Goal: Information Seeking & Learning: Check status

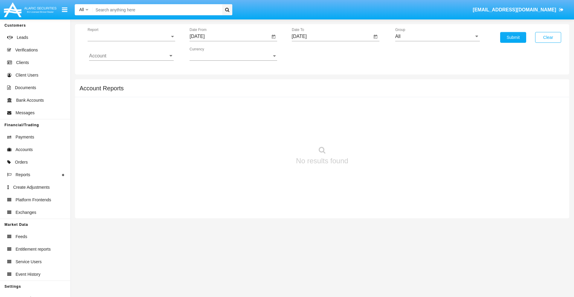
click at [131, 36] on span "Report" at bounding box center [129, 36] width 82 height 5
click at [129, 41] on span "Trades" at bounding box center [131, 41] width 85 height 14
click at [230, 36] on input "[DATE]" at bounding box center [230, 36] width 80 height 5
click at [209, 54] on span "[DATE]" at bounding box center [203, 54] width 13 height 5
click at [267, 132] on div "2025" at bounding box center [267, 132] width 19 height 11
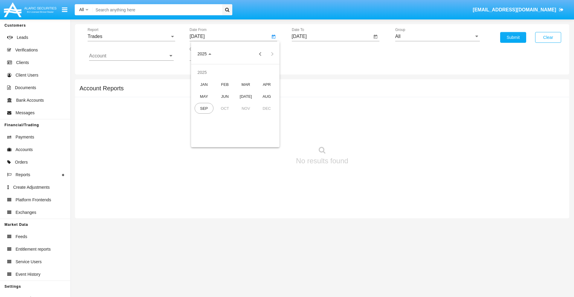
click at [225, 96] on div "JUN" at bounding box center [225, 96] width 19 height 11
click at [235, 92] on div "4" at bounding box center [235, 91] width 11 height 11
type input "06/04/25"
click at [332, 36] on input "[DATE]" at bounding box center [332, 36] width 80 height 5
click at [311, 54] on span "[DATE]" at bounding box center [306, 54] width 13 height 5
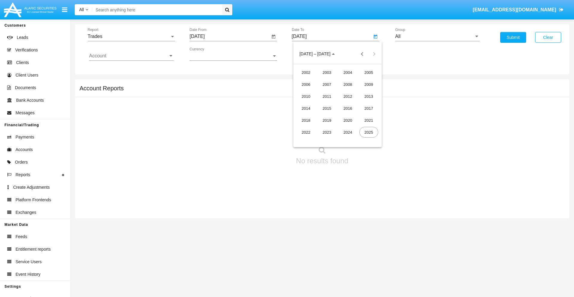
click at [369, 132] on div "2025" at bounding box center [369, 132] width 19 height 11
click at [306, 108] on div "SEP" at bounding box center [306, 108] width 19 height 11
click at [349, 92] on div "4" at bounding box center [349, 91] width 11 height 11
type input "[DATE]"
click at [438, 36] on input "All" at bounding box center [437, 36] width 85 height 5
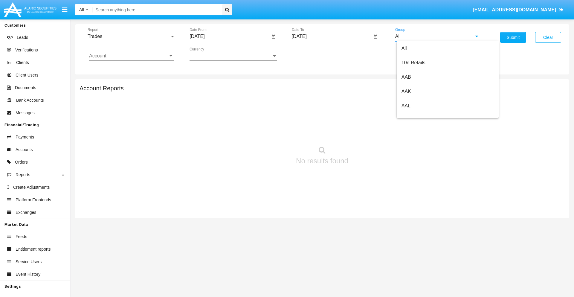
scroll to position [321, 0]
click at [421, 115] on span "Hammer Web Lite" at bounding box center [421, 115] width 39 height 5
type input "Hammer Web Lite"
click at [131, 56] on input "Account" at bounding box center [131, 55] width 85 height 5
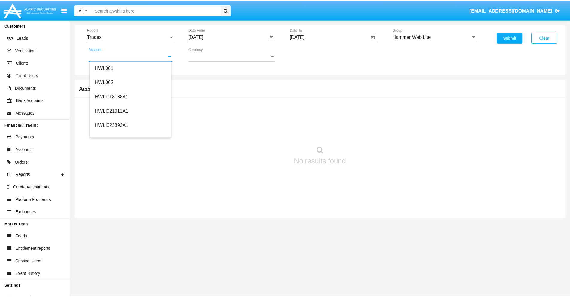
scroll to position [91, 0]
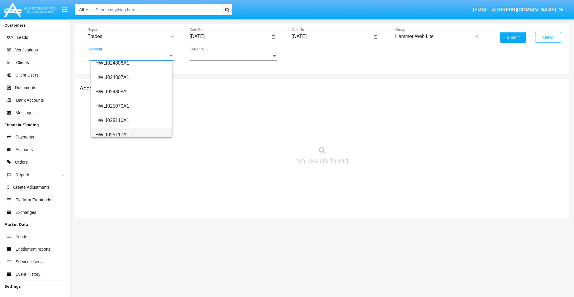
click at [112, 135] on span "HWLI025117A1" at bounding box center [112, 134] width 34 height 5
type input "HWLI025117A1"
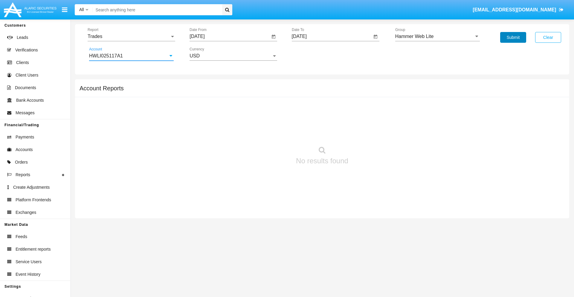
click at [513, 37] on button "Submit" at bounding box center [513, 37] width 26 height 11
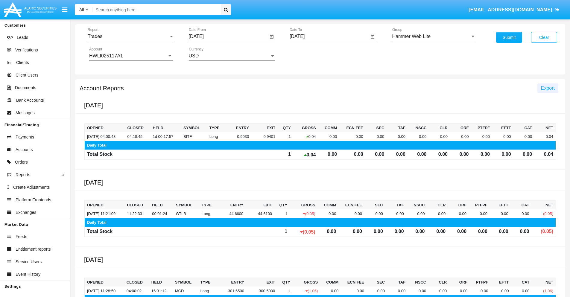
click at [547, 88] on span "Export" at bounding box center [548, 88] width 14 height 5
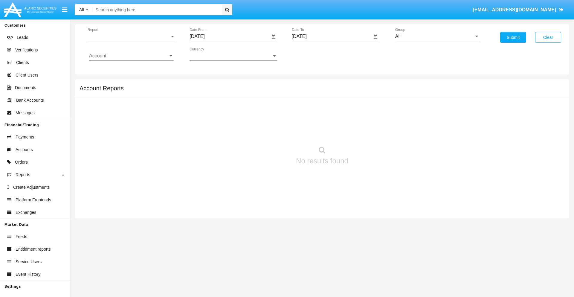
click at [131, 36] on span "Report" at bounding box center [129, 36] width 82 height 5
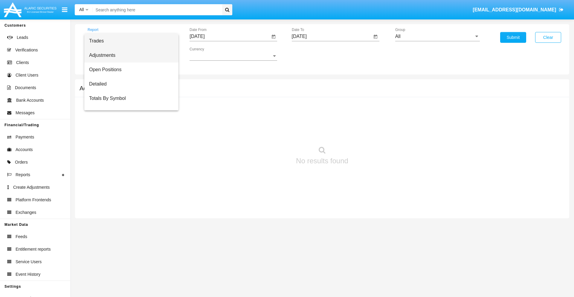
click at [129, 55] on span "Adjustments" at bounding box center [131, 55] width 85 height 14
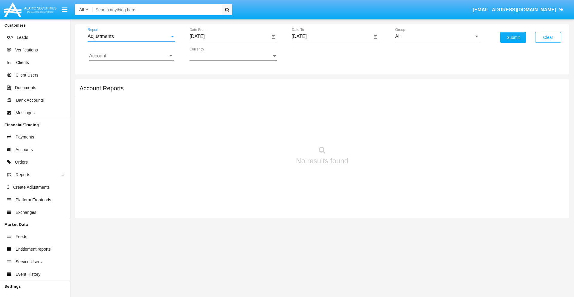
click at [230, 36] on input "[DATE]" at bounding box center [230, 36] width 80 height 5
click at [209, 54] on span "[DATE]" at bounding box center [203, 54] width 13 height 5
click at [267, 132] on div "2025" at bounding box center [267, 132] width 19 height 11
click at [267, 96] on div "AUG" at bounding box center [267, 96] width 19 height 11
click at [211, 92] on div "4" at bounding box center [211, 91] width 11 height 11
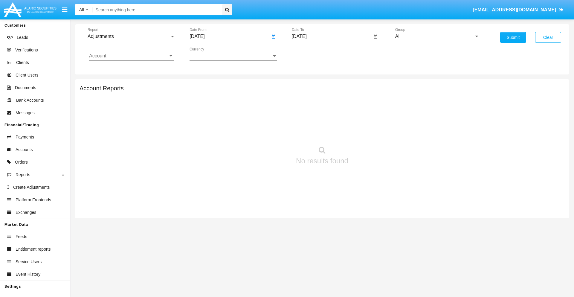
type input "08/04/25"
click at [332, 36] on input "[DATE]" at bounding box center [332, 36] width 80 height 5
click at [311, 54] on span "[DATE]" at bounding box center [306, 54] width 13 height 5
click at [369, 132] on div "2025" at bounding box center [369, 132] width 19 height 11
click at [306, 108] on div "SEP" at bounding box center [306, 108] width 19 height 11
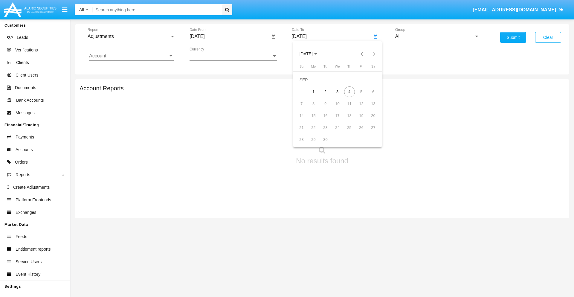
click at [349, 92] on div "4" at bounding box center [349, 91] width 11 height 11
type input "09/04/25"
click at [438, 36] on input "All" at bounding box center [437, 36] width 85 height 5
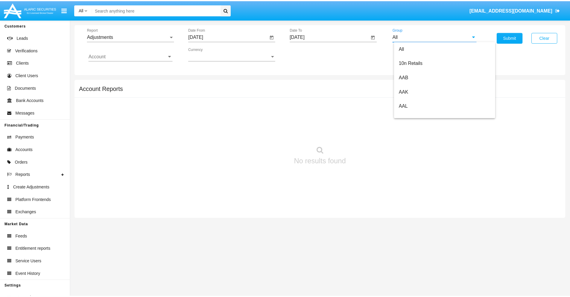
scroll to position [134, 0]
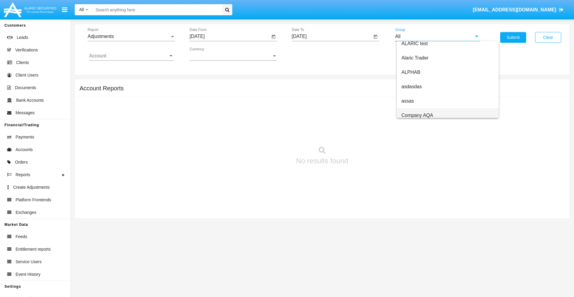
click at [417, 115] on span "Company AQA" at bounding box center [418, 115] width 32 height 5
type input "Company AQA"
click at [131, 56] on input "Account" at bounding box center [131, 55] width 85 height 5
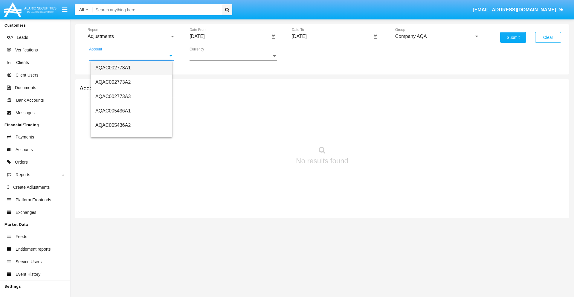
click at [113, 68] on span "AQAC002773A1" at bounding box center [112, 67] width 35 height 5
type input "AQAC002773A1"
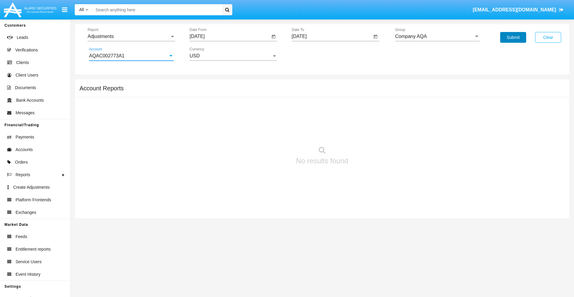
click at [513, 37] on button "Submit" at bounding box center [513, 37] width 26 height 11
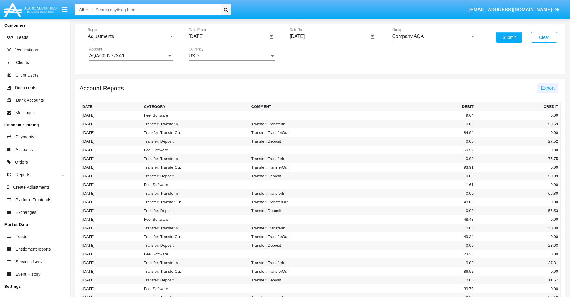
click at [547, 88] on span "Export" at bounding box center [548, 88] width 14 height 5
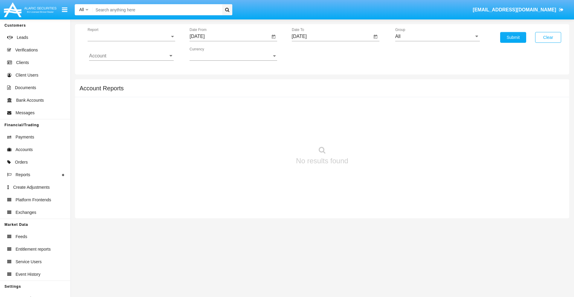
click at [131, 36] on span "Report" at bounding box center [129, 36] width 82 height 5
click at [129, 70] on span "Open Positions" at bounding box center [131, 70] width 85 height 14
click at [230, 36] on input "[DATE]" at bounding box center [230, 36] width 80 height 5
click at [209, 54] on span "[DATE]" at bounding box center [203, 54] width 13 height 5
click at [267, 132] on div "2025" at bounding box center [267, 132] width 19 height 11
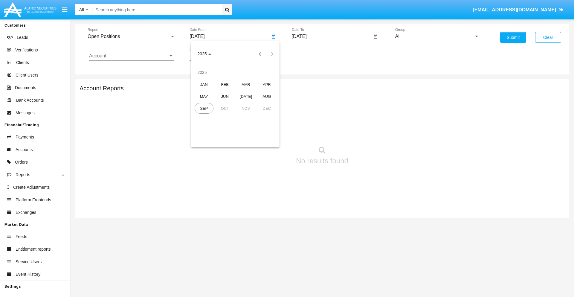
click at [267, 96] on div "AUG" at bounding box center [267, 96] width 19 height 11
click at [211, 92] on div "4" at bounding box center [211, 91] width 11 height 11
type input "[DATE]"
click at [332, 36] on input "[DATE]" at bounding box center [332, 36] width 80 height 5
click at [311, 54] on span "[DATE]" at bounding box center [306, 54] width 13 height 5
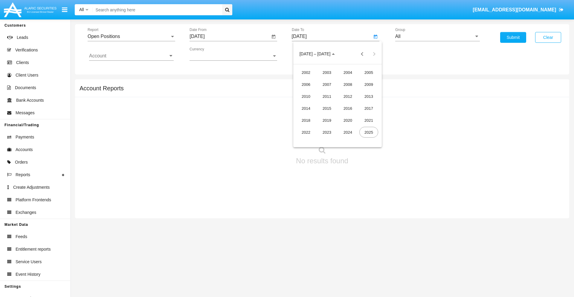
click at [369, 132] on div "2025" at bounding box center [369, 132] width 19 height 11
click at [306, 108] on div "SEP" at bounding box center [306, 108] width 19 height 11
click at [349, 92] on div "4" at bounding box center [349, 91] width 11 height 11
type input "[DATE]"
click at [438, 36] on input "All" at bounding box center [437, 36] width 85 height 5
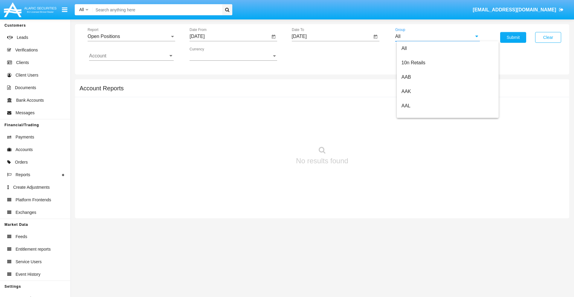
scroll to position [321, 0]
click at [421, 115] on span "Hammer Web Lite" at bounding box center [421, 115] width 39 height 5
type input "Hammer Web Lite"
click at [131, 56] on input "Account" at bounding box center [131, 55] width 85 height 5
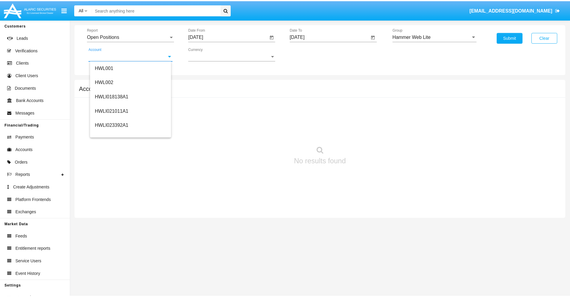
scroll to position [91, 0]
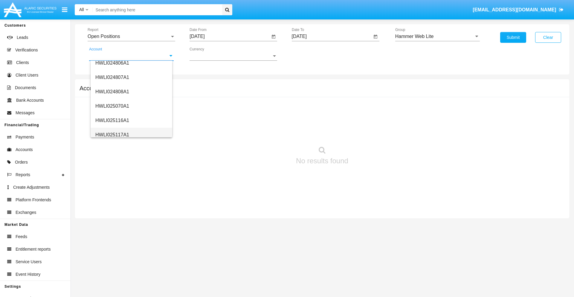
click at [112, 135] on span "HWLI025117A1" at bounding box center [112, 134] width 34 height 5
type input "HWLI025117A1"
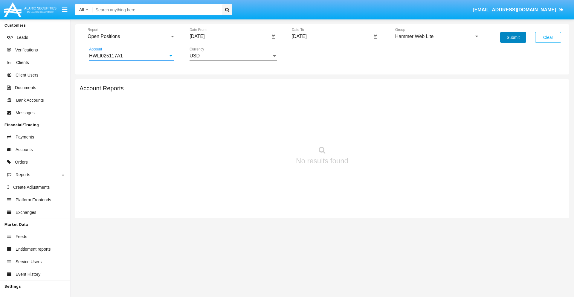
click at [513, 37] on button "Submit" at bounding box center [513, 37] width 26 height 11
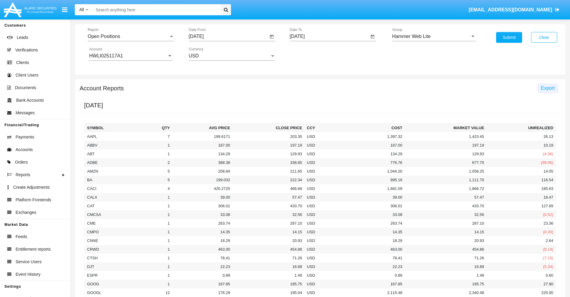
click at [547, 88] on span "Export" at bounding box center [548, 88] width 14 height 5
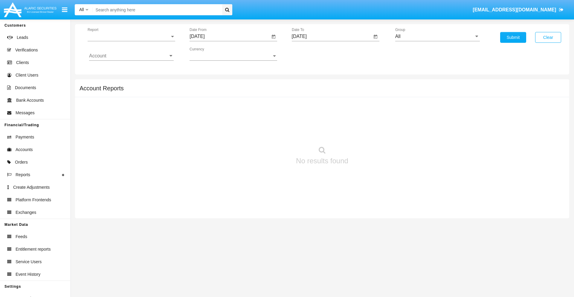
click at [131, 36] on span "Report" at bounding box center [129, 36] width 82 height 5
click at [129, 84] on span "Detailed" at bounding box center [131, 84] width 85 height 14
click at [230, 36] on input "[DATE]" at bounding box center [230, 36] width 80 height 5
click at [209, 54] on span "[DATE]" at bounding box center [203, 54] width 13 height 5
click at [267, 132] on div "2025" at bounding box center [267, 132] width 19 height 11
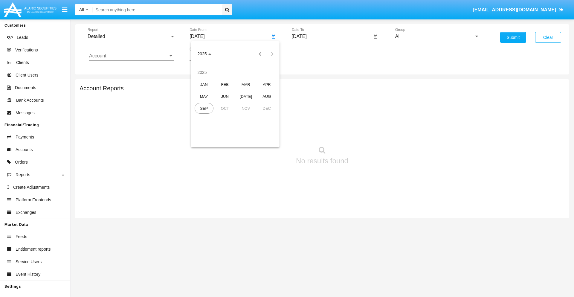
click at [267, 96] on div "AUG" at bounding box center [267, 96] width 19 height 11
click at [211, 127] on div "25" at bounding box center [211, 127] width 11 height 11
type input "08/25/25"
click at [332, 36] on input "[DATE]" at bounding box center [332, 36] width 80 height 5
click at [311, 54] on span "[DATE]" at bounding box center [306, 54] width 13 height 5
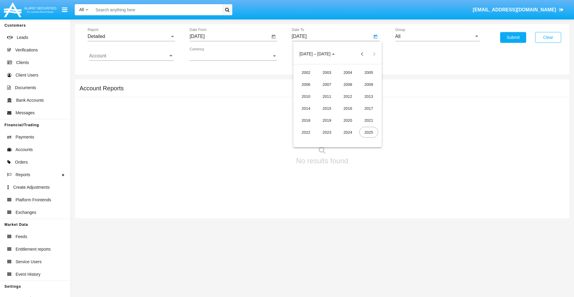
click at [369, 132] on div "2025" at bounding box center [369, 132] width 19 height 11
click at [306, 108] on div "SEP" at bounding box center [306, 108] width 19 height 11
click at [349, 92] on div "4" at bounding box center [349, 91] width 11 height 11
type input "[DATE]"
click at [438, 36] on input "All" at bounding box center [437, 36] width 85 height 5
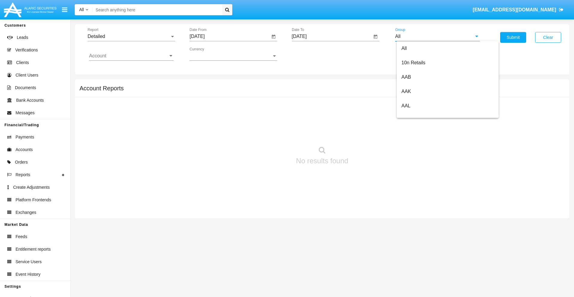
scroll to position [321, 0]
click at [421, 115] on span "Hammer Web Lite" at bounding box center [421, 115] width 39 height 5
type input "Hammer Web Lite"
click at [131, 56] on input "Account" at bounding box center [131, 55] width 85 height 5
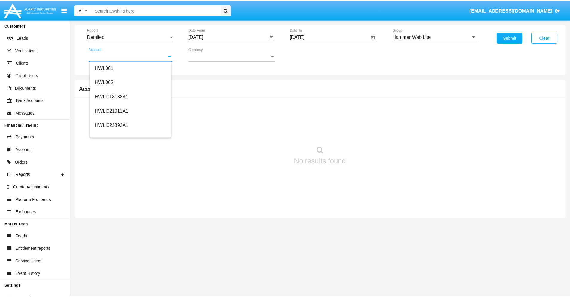
scroll to position [91, 0]
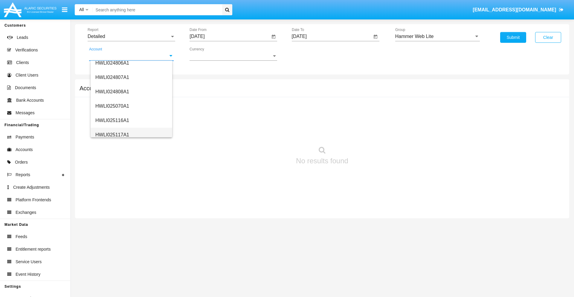
click at [112, 135] on span "HWLI025117A1" at bounding box center [112, 134] width 34 height 5
type input "HWLI025117A1"
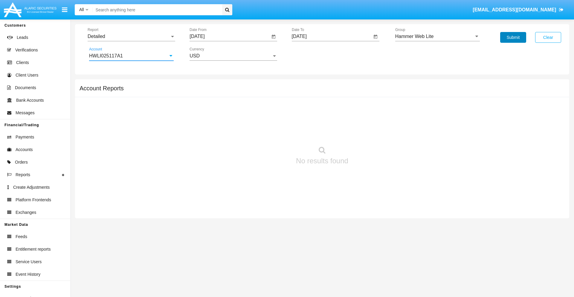
click at [513, 37] on button "Submit" at bounding box center [513, 37] width 26 height 11
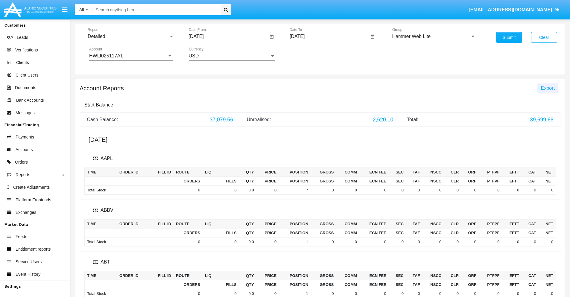
click at [547, 88] on span "Export" at bounding box center [548, 88] width 14 height 5
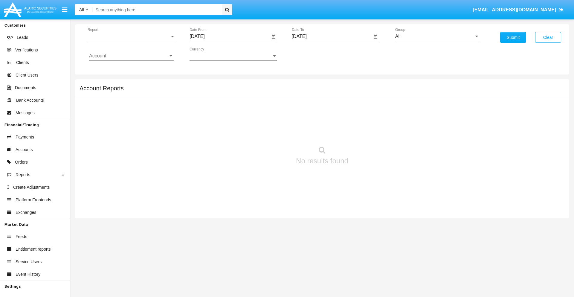
click at [131, 36] on span "Report" at bounding box center [129, 36] width 82 height 5
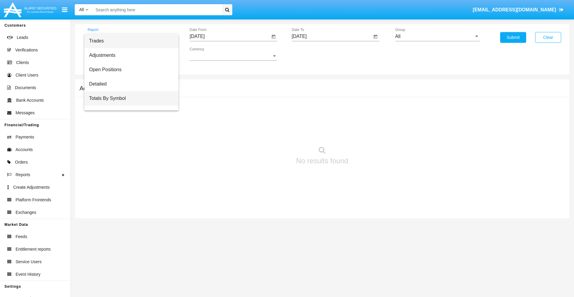
click at [129, 98] on span "Totals By Symbol" at bounding box center [131, 98] width 85 height 14
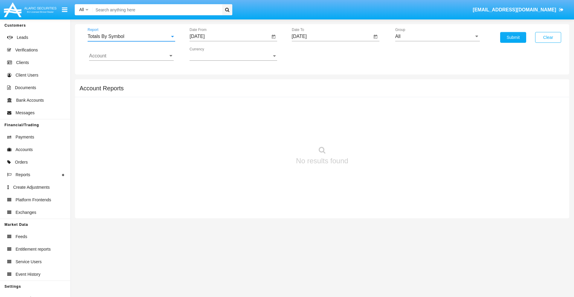
click at [230, 36] on input "[DATE]" at bounding box center [230, 36] width 80 height 5
click at [209, 54] on span "[DATE]" at bounding box center [203, 54] width 13 height 5
click at [267, 132] on div "2025" at bounding box center [267, 132] width 19 height 11
click at [267, 96] on div "AUG" at bounding box center [267, 96] width 19 height 11
click at [223, 92] on div "5" at bounding box center [223, 91] width 11 height 11
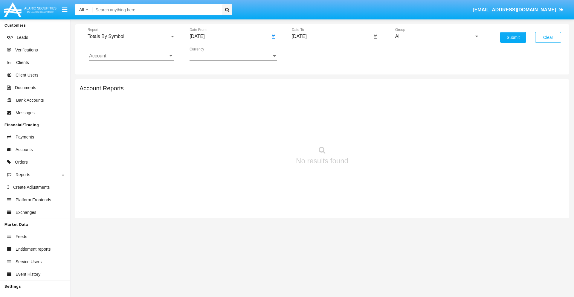
type input "08/05/25"
click at [332, 36] on input "[DATE]" at bounding box center [332, 36] width 80 height 5
click at [311, 54] on span "[DATE]" at bounding box center [306, 54] width 13 height 5
click at [369, 132] on div "2025" at bounding box center [369, 132] width 19 height 11
click at [306, 108] on div "SEP" at bounding box center [306, 108] width 19 height 11
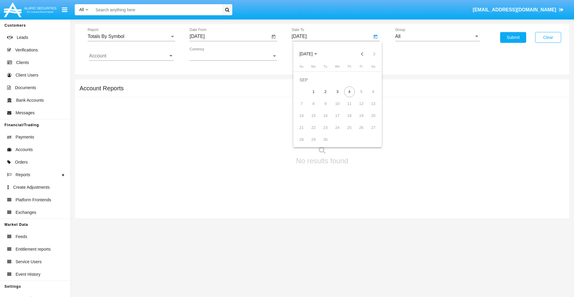
click at [349, 92] on div "4" at bounding box center [349, 91] width 11 height 11
type input "[DATE]"
click at [438, 36] on input "All" at bounding box center [437, 36] width 85 height 5
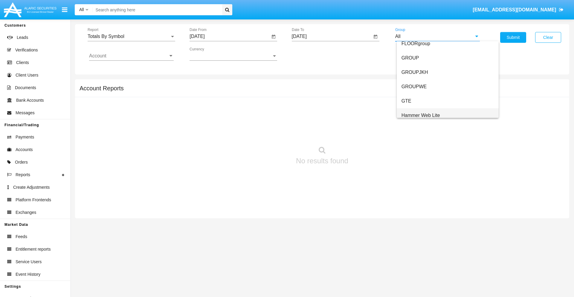
click at [421, 115] on span "Hammer Web Lite" at bounding box center [421, 115] width 39 height 5
type input "Hammer Web Lite"
click at [131, 56] on input "Account" at bounding box center [131, 55] width 85 height 5
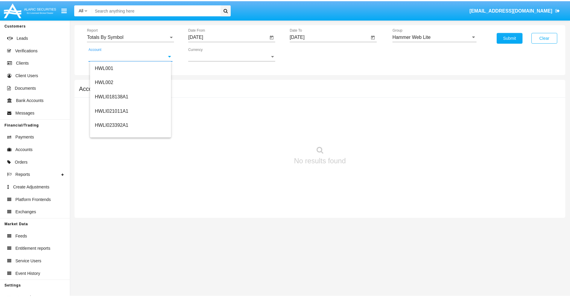
scroll to position [91, 0]
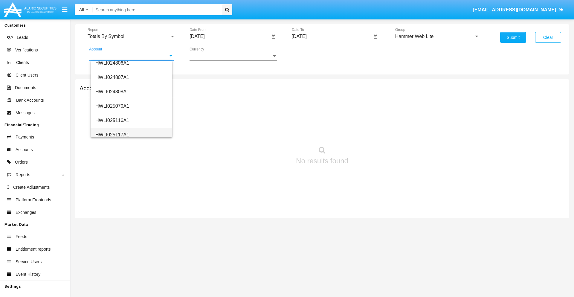
click at [112, 135] on span "HWLI025117A1" at bounding box center [112, 134] width 34 height 5
type input "HWLI025117A1"
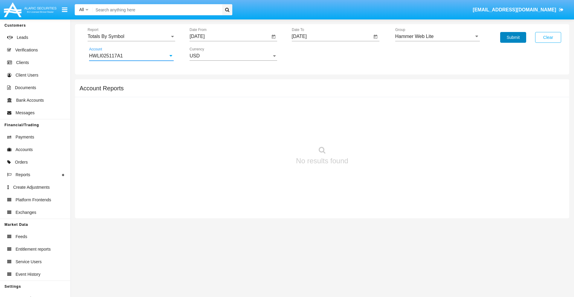
click at [513, 37] on button "Submit" at bounding box center [513, 37] width 26 height 11
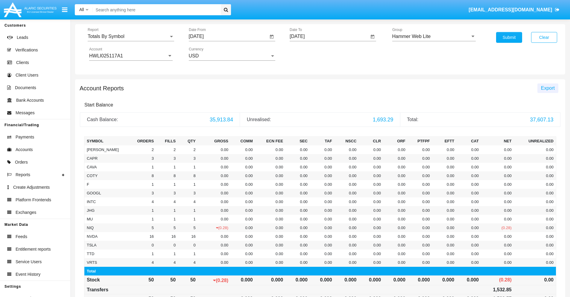
click at [547, 88] on span "Export" at bounding box center [548, 88] width 14 height 5
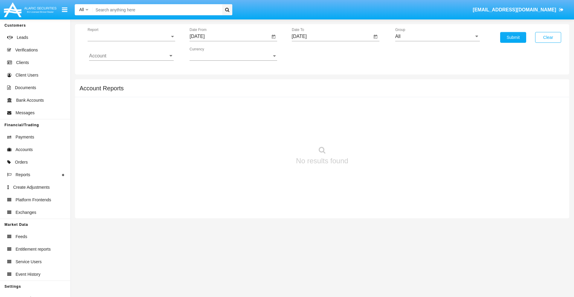
click at [131, 36] on span "Report" at bounding box center [129, 36] width 82 height 5
click at [129, 103] on span "Totals By Date" at bounding box center [131, 103] width 85 height 14
click at [230, 36] on input "[DATE]" at bounding box center [230, 36] width 80 height 5
click at [209, 54] on span "[DATE]" at bounding box center [203, 54] width 13 height 5
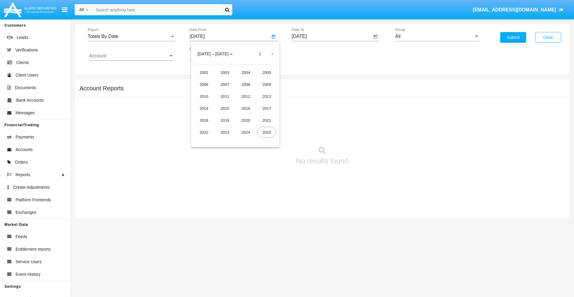
click at [267, 132] on div "2025" at bounding box center [267, 132] width 19 height 11
click at [267, 96] on div "AUG" at bounding box center [267, 96] width 19 height 11
click at [235, 115] on div "20" at bounding box center [235, 115] width 11 height 11
type input "08/20/25"
click at [332, 36] on input "[DATE]" at bounding box center [332, 36] width 80 height 5
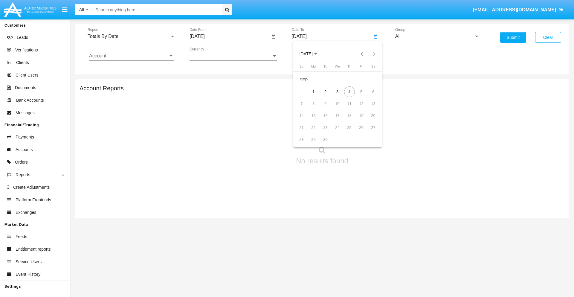
click at [311, 54] on span "[DATE]" at bounding box center [306, 54] width 13 height 5
click at [369, 132] on div "2025" at bounding box center [369, 132] width 19 height 11
click at [306, 108] on div "SEP" at bounding box center [306, 108] width 19 height 11
click at [349, 92] on div "4" at bounding box center [349, 91] width 11 height 11
type input "09/04/25"
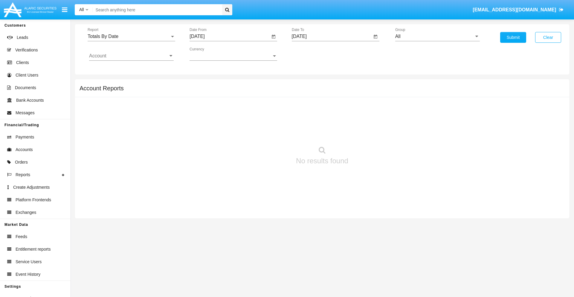
click at [438, 36] on input "All" at bounding box center [437, 36] width 85 height 5
type input "Hammer Web Lite"
click at [131, 56] on input "Account" at bounding box center [131, 55] width 85 height 5
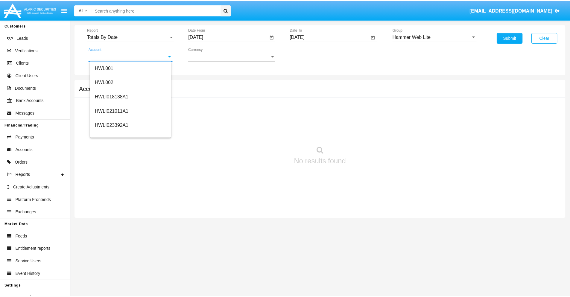
scroll to position [91, 0]
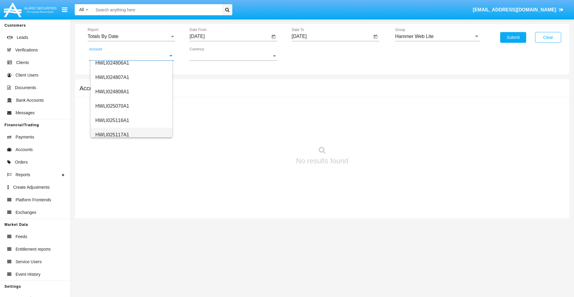
click at [112, 135] on span "HWLI025117A1" at bounding box center [112, 134] width 34 height 5
type input "HWLI025117A1"
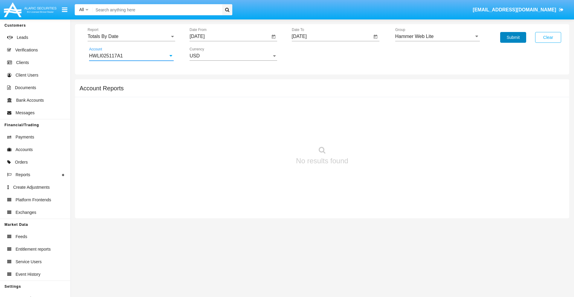
click at [513, 37] on button "Submit" at bounding box center [513, 37] width 26 height 11
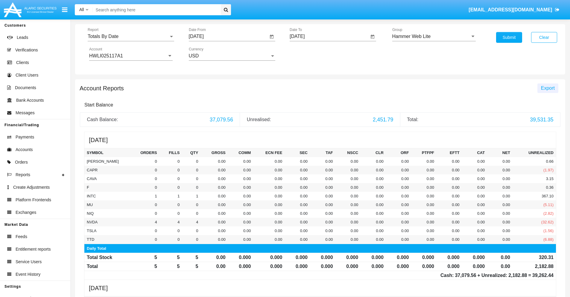
click at [547, 88] on span "Export" at bounding box center [548, 88] width 14 height 5
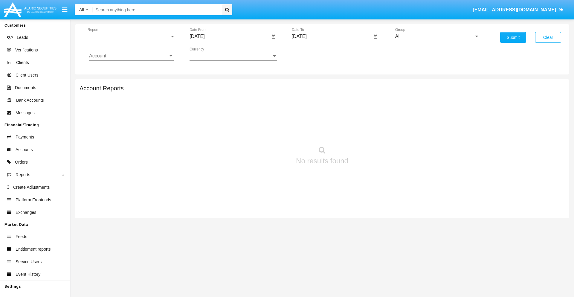
click at [131, 36] on span "Report" at bounding box center [129, 36] width 82 height 5
click at [129, 120] on span "Summary By Date" at bounding box center [131, 127] width 85 height 14
click at [230, 36] on input "[DATE]" at bounding box center [230, 36] width 80 height 5
click at [209, 54] on span "[DATE]" at bounding box center [203, 54] width 13 height 5
click at [267, 132] on div "2025" at bounding box center [267, 132] width 19 height 11
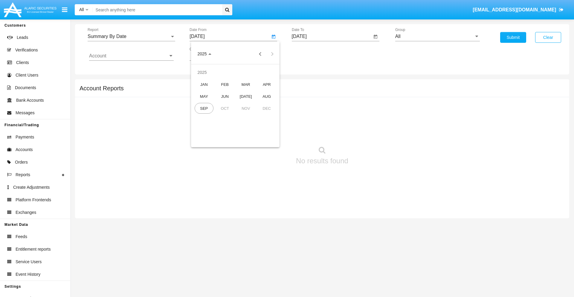
click at [267, 96] on div "AUG" at bounding box center [267, 96] width 19 height 11
click at [235, 115] on div "20" at bounding box center [235, 115] width 11 height 11
type input "[DATE]"
click at [332, 36] on input "[DATE]" at bounding box center [332, 36] width 80 height 5
click at [311, 54] on span "[DATE]" at bounding box center [306, 54] width 13 height 5
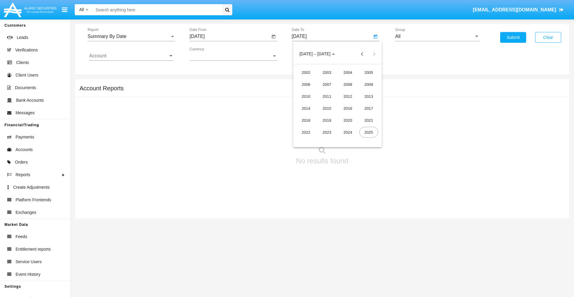
click at [369, 132] on div "2025" at bounding box center [369, 132] width 19 height 11
click at [306, 108] on div "SEP" at bounding box center [306, 108] width 19 height 11
click at [349, 92] on div "4" at bounding box center [349, 91] width 11 height 11
type input "[DATE]"
click at [438, 36] on input "All" at bounding box center [437, 36] width 85 height 5
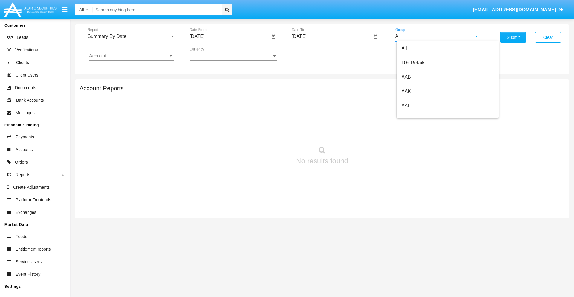
scroll to position [321, 0]
click at [421, 115] on span "Hammer Web Lite" at bounding box center [421, 115] width 39 height 5
type input "Hammer Web Lite"
click at [131, 56] on input "Account" at bounding box center [131, 55] width 85 height 5
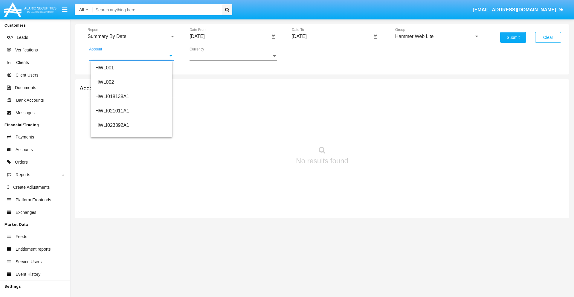
click at [112, 223] on span "HWLI025117A1" at bounding box center [112, 225] width 34 height 5
type input "HWLI025117A1"
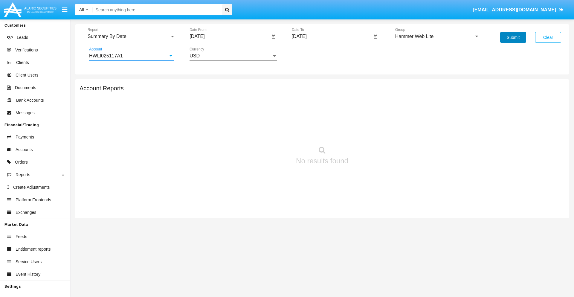
click at [513, 37] on button "Submit" at bounding box center [513, 37] width 26 height 11
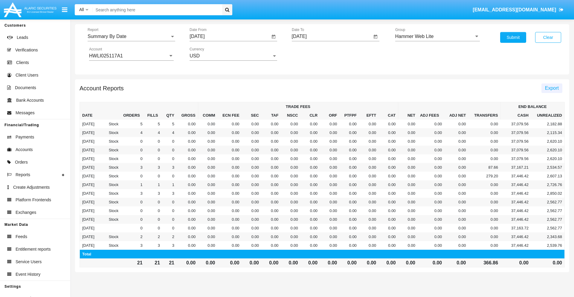
click at [552, 88] on span "Export" at bounding box center [552, 88] width 14 height 5
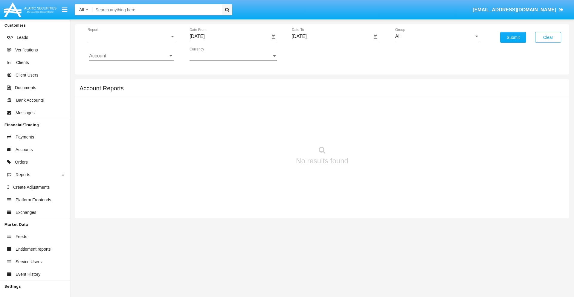
click at [131, 36] on span "Report" at bounding box center [129, 36] width 82 height 5
click at [129, 103] on span "Fees By Destination" at bounding box center [131, 103] width 85 height 14
click at [230, 36] on input "[DATE]" at bounding box center [230, 36] width 80 height 5
click at [209, 54] on span "[DATE]" at bounding box center [203, 54] width 13 height 5
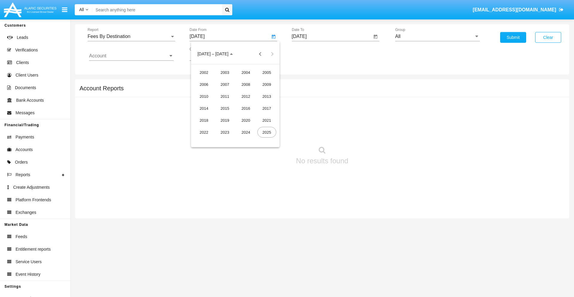
click at [267, 132] on div "2025" at bounding box center [267, 132] width 19 height 11
click at [225, 96] on div "JUN" at bounding box center [225, 96] width 19 height 11
click at [235, 92] on div "4" at bounding box center [235, 91] width 11 height 11
type input "[DATE]"
click at [332, 36] on input "[DATE]" at bounding box center [332, 36] width 80 height 5
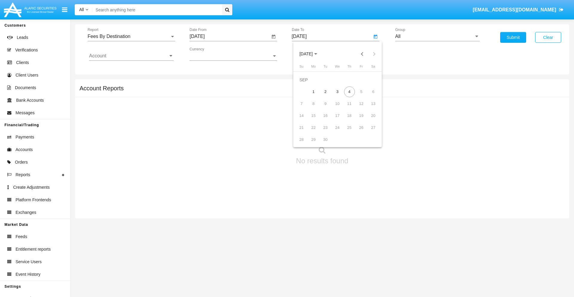
click at [311, 54] on span "[DATE]" at bounding box center [306, 54] width 13 height 5
click at [369, 132] on div "2025" at bounding box center [369, 132] width 19 height 11
click at [306, 108] on div "SEP" at bounding box center [306, 108] width 19 height 11
click at [349, 92] on div "4" at bounding box center [349, 91] width 11 height 11
type input "09/04/25"
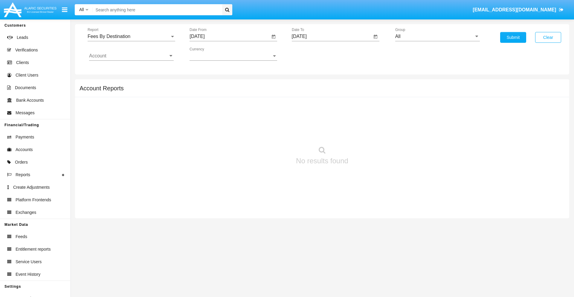
click at [438, 36] on input "All" at bounding box center [437, 36] width 85 height 5
click at [421, 115] on span "Hammer Web Lite" at bounding box center [421, 115] width 39 height 5
type input "Hammer Web Lite"
click at [131, 56] on input "Account" at bounding box center [131, 55] width 85 height 5
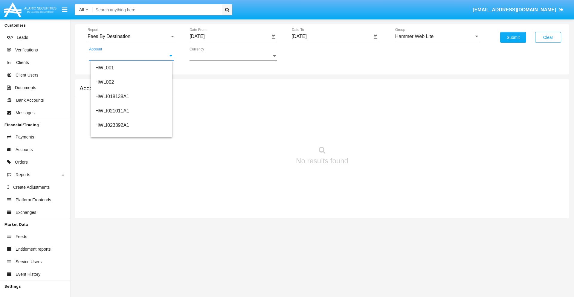
scroll to position [91, 0]
click at [112, 135] on span "HWLI025117A1" at bounding box center [112, 134] width 34 height 5
type input "HWLI025117A1"
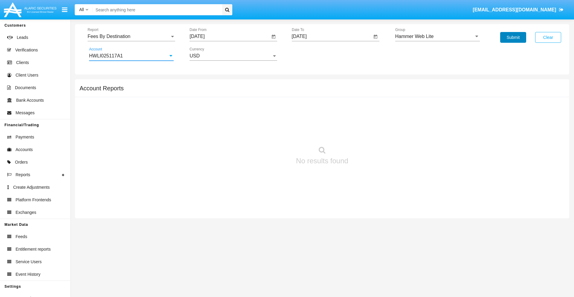
click at [513, 37] on button "Submit" at bounding box center [513, 37] width 26 height 11
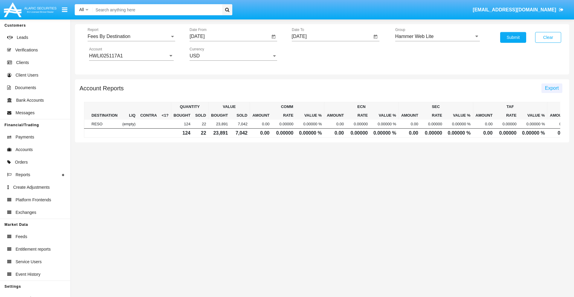
click at [552, 88] on span "Export" at bounding box center [552, 88] width 14 height 5
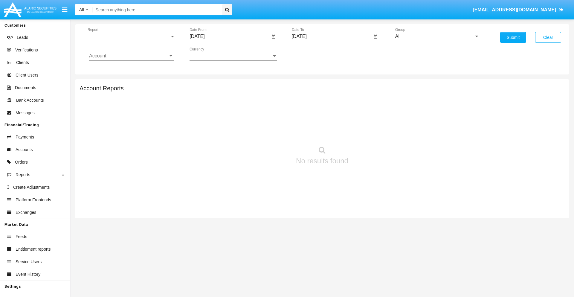
click at [131, 36] on span "Report" at bounding box center [129, 36] width 82 height 5
click at [129, 41] on span "Trades" at bounding box center [131, 41] width 85 height 14
click at [230, 36] on input "[DATE]" at bounding box center [230, 36] width 80 height 5
click at [209, 54] on span "[DATE]" at bounding box center [203, 54] width 13 height 5
click at [225, 120] on div "2019" at bounding box center [225, 120] width 19 height 11
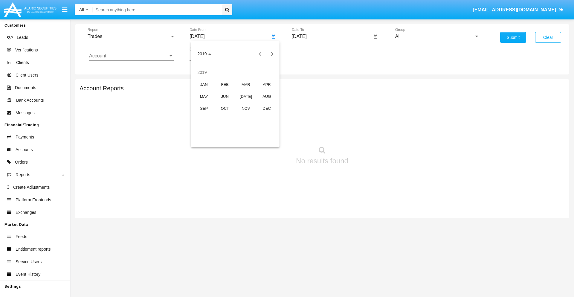
click at [204, 84] on div "JAN" at bounding box center [204, 84] width 19 height 11
click at [223, 92] on div "1" at bounding box center [223, 91] width 11 height 11
type input "[DATE]"
click at [332, 36] on input "[DATE]" at bounding box center [332, 36] width 80 height 5
click at [311, 54] on span "[DATE]" at bounding box center [306, 54] width 13 height 5
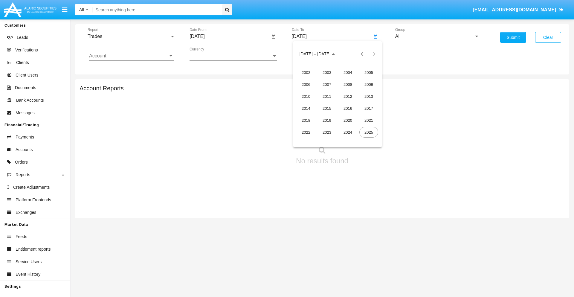
click at [327, 120] on div "2019" at bounding box center [327, 120] width 19 height 11
click at [306, 84] on div "JAN" at bounding box center [306, 84] width 19 height 11
click at [325, 92] on div "1" at bounding box center [325, 91] width 11 height 11
type input "[DATE]"
click at [131, 56] on input "Account" at bounding box center [131, 55] width 85 height 5
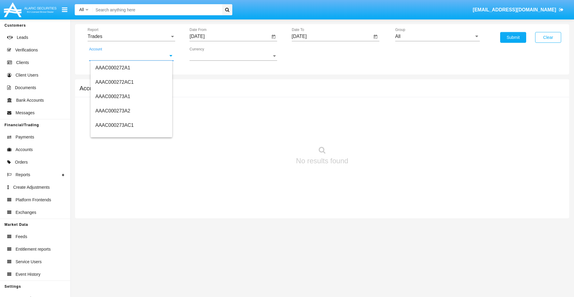
scroll to position [63559, 0]
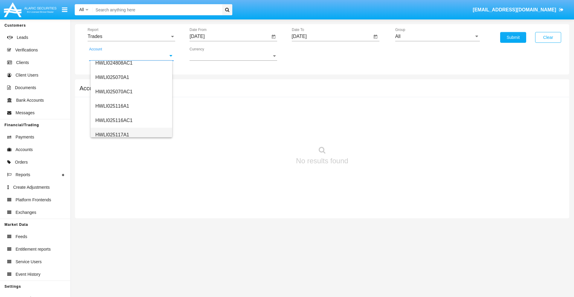
click at [112, 135] on span "HWLI025117A1" at bounding box center [112, 134] width 34 height 5
type input "HWLI025117A1"
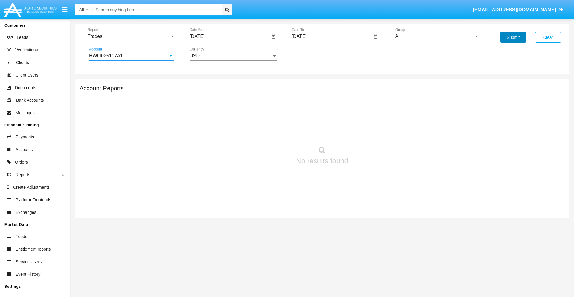
click at [513, 37] on button "Submit" at bounding box center [513, 37] width 26 height 11
click at [131, 36] on span "Report" at bounding box center [129, 36] width 82 height 5
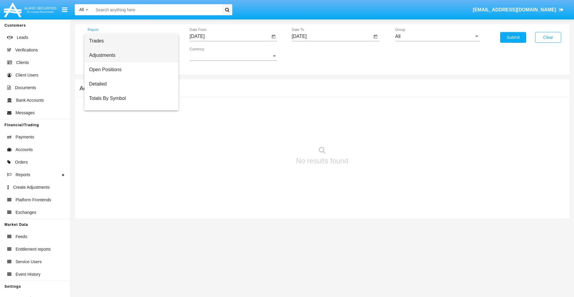
click at [129, 55] on span "Adjustments" at bounding box center [131, 55] width 85 height 14
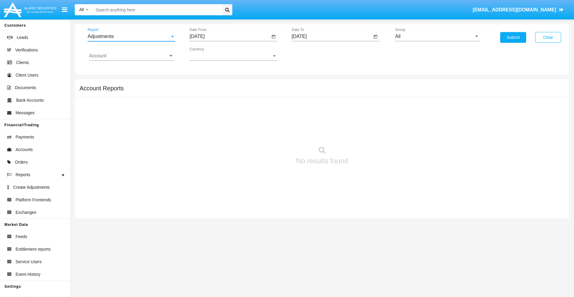
click at [230, 36] on input "[DATE]" at bounding box center [230, 36] width 80 height 5
click at [209, 54] on span "[DATE]" at bounding box center [203, 54] width 13 height 5
click at [225, 120] on div "2019" at bounding box center [225, 120] width 19 height 11
click at [204, 84] on div "JAN" at bounding box center [204, 84] width 19 height 11
click at [223, 92] on div "1" at bounding box center [223, 91] width 11 height 11
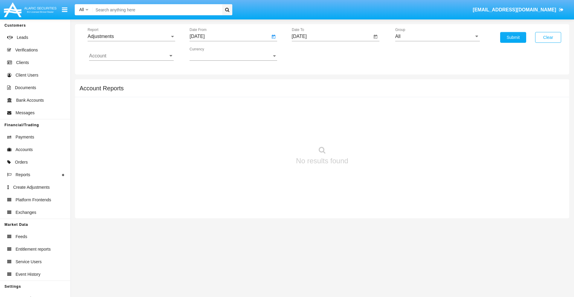
type input "[DATE]"
click at [332, 36] on input "[DATE]" at bounding box center [332, 36] width 80 height 5
click at [311, 54] on span "[DATE]" at bounding box center [306, 54] width 13 height 5
click at [327, 120] on div "2019" at bounding box center [327, 120] width 19 height 11
click at [306, 84] on div "JAN" at bounding box center [306, 84] width 19 height 11
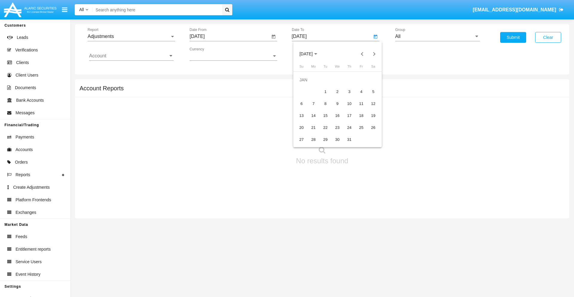
click at [325, 92] on div "1" at bounding box center [325, 91] width 11 height 11
type input "[DATE]"
click at [131, 56] on input "Account" at bounding box center [131, 55] width 85 height 5
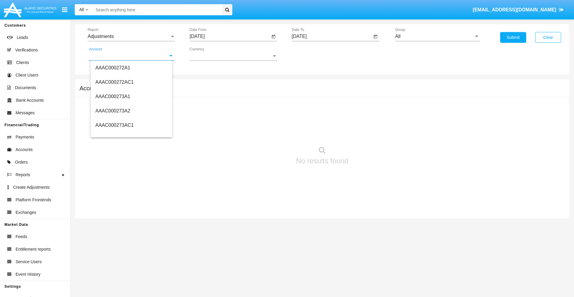
scroll to position [63559, 0]
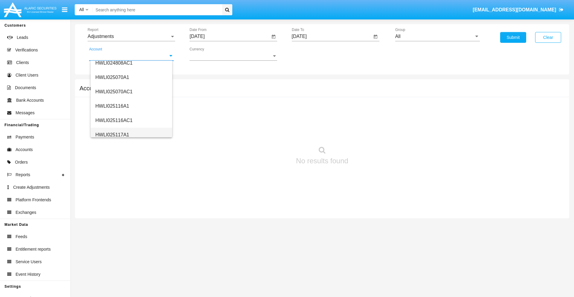
click at [112, 135] on span "HWLI025117A1" at bounding box center [112, 134] width 34 height 5
type input "HWLI025117A1"
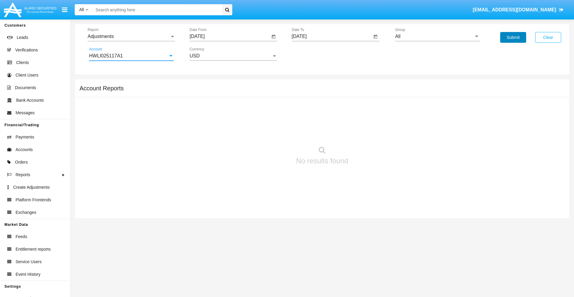
click at [513, 37] on button "Submit" at bounding box center [513, 37] width 26 height 11
click at [131, 36] on span "Report" at bounding box center [129, 36] width 82 height 5
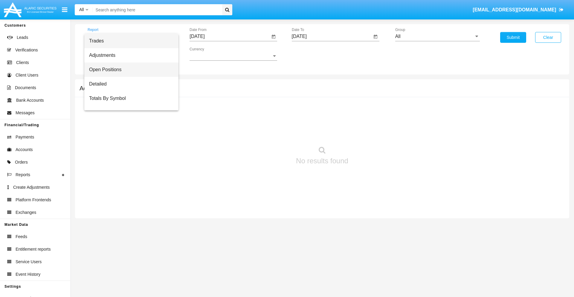
click at [129, 70] on span "Open Positions" at bounding box center [131, 70] width 85 height 14
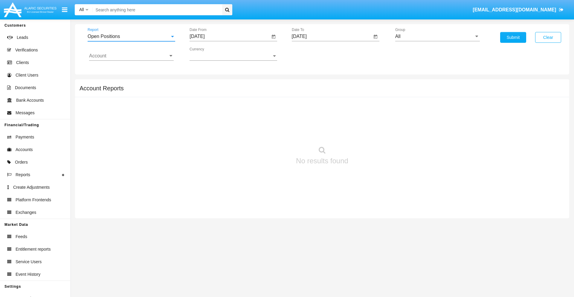
click at [230, 36] on input "[DATE]" at bounding box center [230, 36] width 80 height 5
click at [209, 54] on span "[DATE]" at bounding box center [203, 54] width 13 height 5
click at [225, 120] on div "2019" at bounding box center [225, 120] width 19 height 11
click at [204, 84] on div "JAN" at bounding box center [204, 84] width 19 height 11
click at [223, 92] on div "1" at bounding box center [223, 91] width 11 height 11
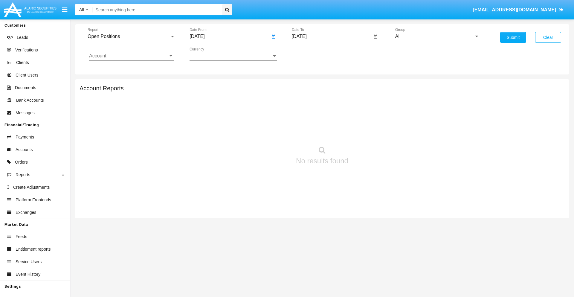
type input "[DATE]"
click at [332, 36] on input "[DATE]" at bounding box center [332, 36] width 80 height 5
click at [311, 54] on span "[DATE]" at bounding box center [306, 54] width 13 height 5
click at [327, 120] on div "2019" at bounding box center [327, 120] width 19 height 11
click at [306, 84] on div "JAN" at bounding box center [306, 84] width 19 height 11
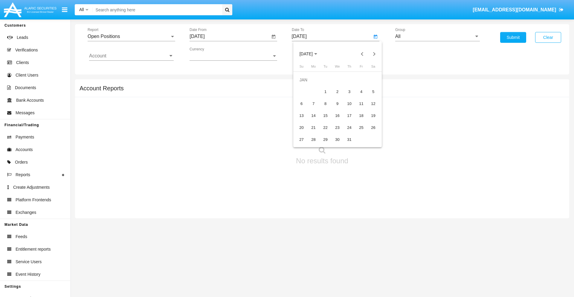
click at [325, 92] on div "1" at bounding box center [325, 91] width 11 height 11
type input "[DATE]"
click at [131, 56] on input "Account" at bounding box center [131, 55] width 85 height 5
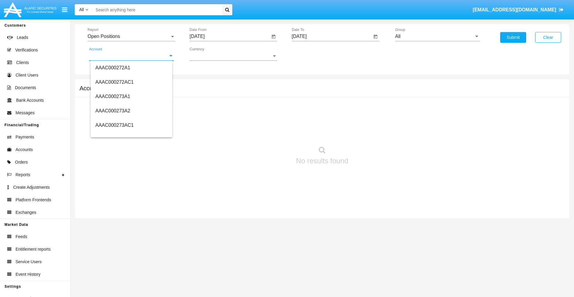
scroll to position [63559, 0]
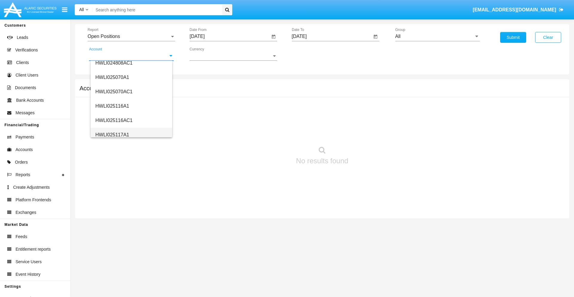
click at [112, 135] on span "HWLI025117A1" at bounding box center [112, 134] width 34 height 5
type input "HWLI025117A1"
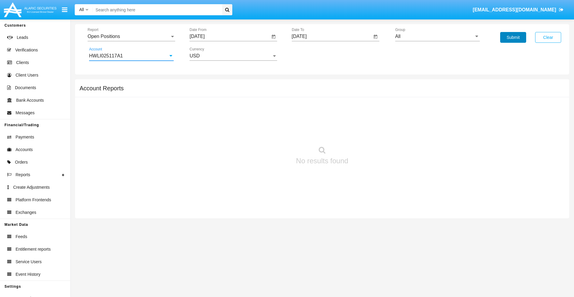
click at [513, 37] on button "Submit" at bounding box center [513, 37] width 26 height 11
click at [131, 36] on span "Report" at bounding box center [129, 36] width 82 height 5
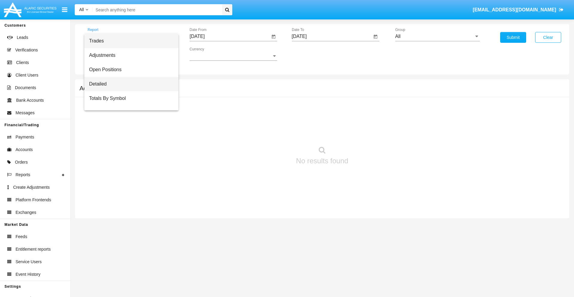
click at [129, 84] on span "Detailed" at bounding box center [131, 84] width 85 height 14
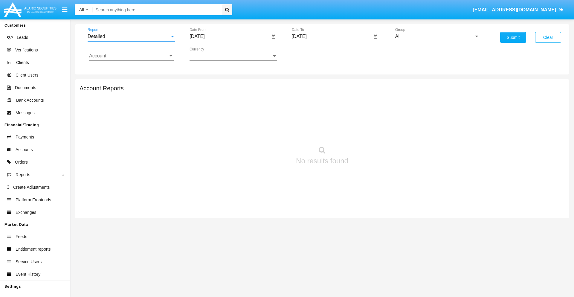
click at [230, 36] on input "[DATE]" at bounding box center [230, 36] width 80 height 5
click at [209, 54] on span "[DATE]" at bounding box center [203, 54] width 13 height 5
click at [225, 120] on div "2019" at bounding box center [225, 120] width 19 height 11
click at [204, 84] on div "JAN" at bounding box center [204, 84] width 19 height 11
click at [223, 92] on div "1" at bounding box center [223, 91] width 11 height 11
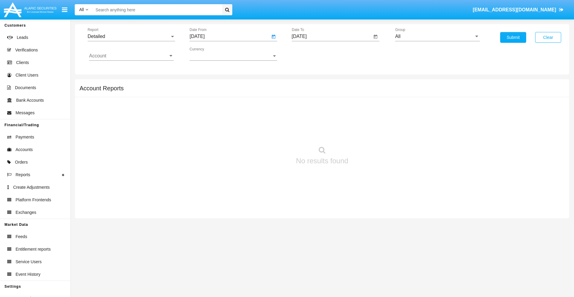
type input "[DATE]"
click at [332, 36] on input "[DATE]" at bounding box center [332, 36] width 80 height 5
click at [311, 54] on span "[DATE]" at bounding box center [306, 54] width 13 height 5
click at [327, 120] on div "2019" at bounding box center [327, 120] width 19 height 11
click at [306, 84] on div "JAN" at bounding box center [306, 84] width 19 height 11
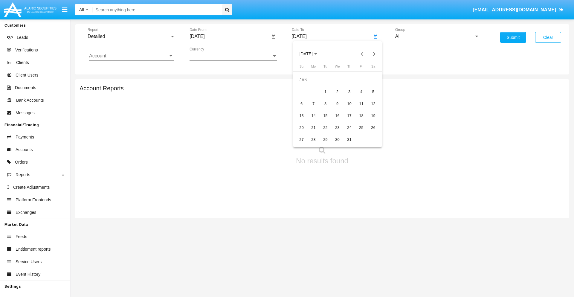
click at [325, 92] on div "1" at bounding box center [325, 91] width 11 height 11
type input "[DATE]"
click at [131, 56] on input "Account" at bounding box center [131, 55] width 85 height 5
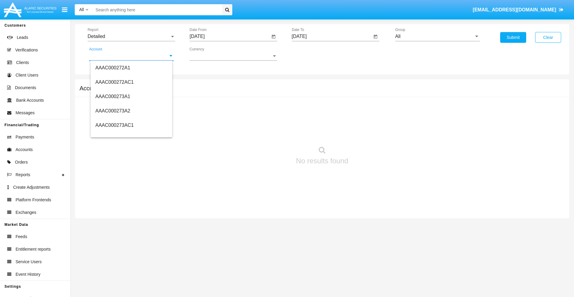
scroll to position [63559, 0]
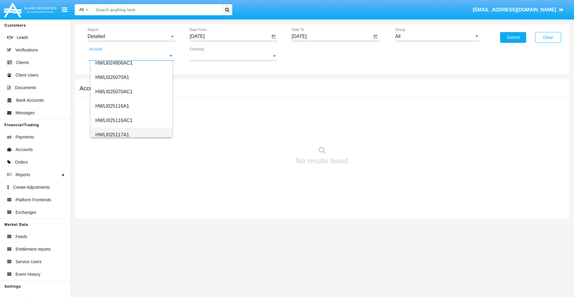
click at [112, 135] on span "HWLI025117A1" at bounding box center [112, 134] width 34 height 5
type input "HWLI025117A1"
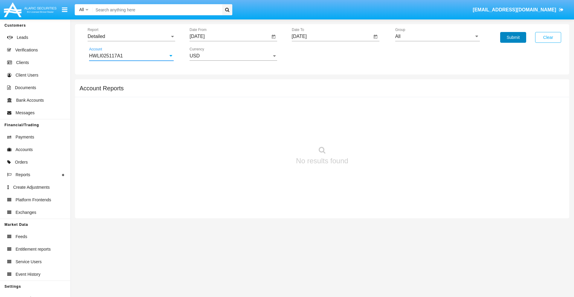
click at [513, 37] on button "Submit" at bounding box center [513, 37] width 26 height 11
click at [131, 36] on span "Report" at bounding box center [129, 36] width 82 height 5
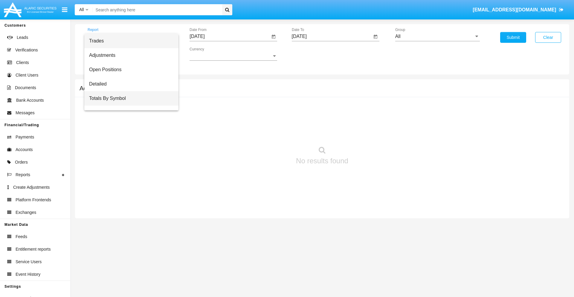
click at [129, 98] on span "Totals By Symbol" at bounding box center [131, 98] width 85 height 14
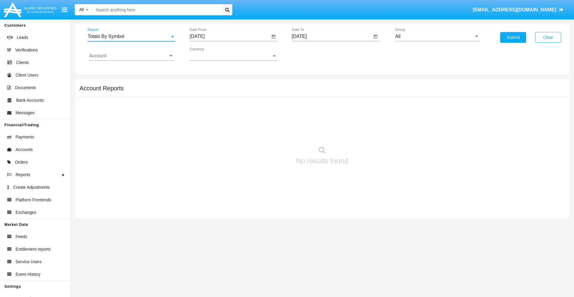
click at [230, 36] on input "[DATE]" at bounding box center [230, 36] width 80 height 5
click at [209, 54] on span "[DATE]" at bounding box center [203, 54] width 13 height 5
click at [225, 120] on div "2019" at bounding box center [225, 120] width 19 height 11
click at [204, 84] on div "JAN" at bounding box center [204, 84] width 19 height 11
click at [223, 92] on div "1" at bounding box center [223, 91] width 11 height 11
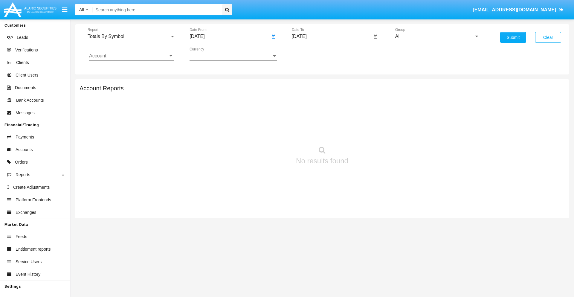
type input "[DATE]"
click at [332, 36] on input "[DATE]" at bounding box center [332, 36] width 80 height 5
click at [311, 54] on span "[DATE]" at bounding box center [306, 54] width 13 height 5
click at [327, 120] on div "2019" at bounding box center [327, 120] width 19 height 11
click at [306, 84] on div "JAN" at bounding box center [306, 84] width 19 height 11
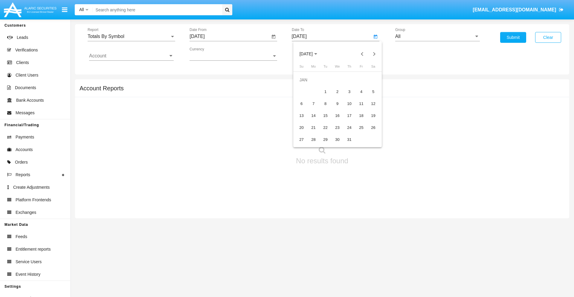
click at [325, 92] on div "1" at bounding box center [325, 91] width 11 height 11
type input "[DATE]"
click at [131, 56] on input "Account" at bounding box center [131, 55] width 85 height 5
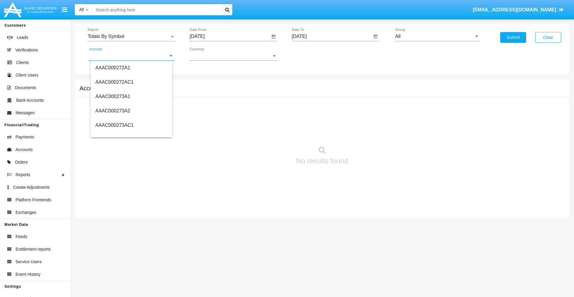
scroll to position [63559, 0]
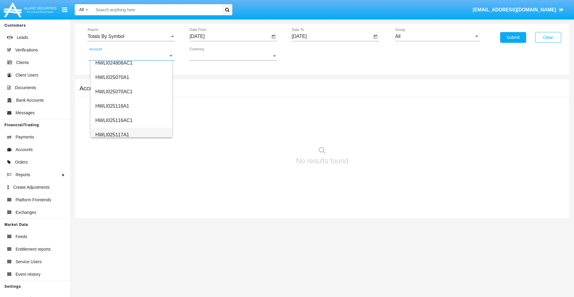
click at [112, 135] on span "HWLI025117A1" at bounding box center [112, 134] width 34 height 5
type input "HWLI025117A1"
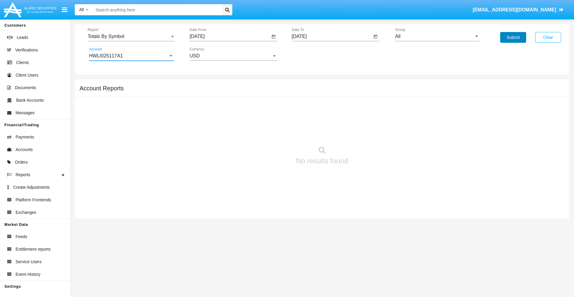
click at [513, 37] on button "Submit" at bounding box center [513, 37] width 26 height 11
click at [131, 36] on span "Report" at bounding box center [129, 36] width 82 height 5
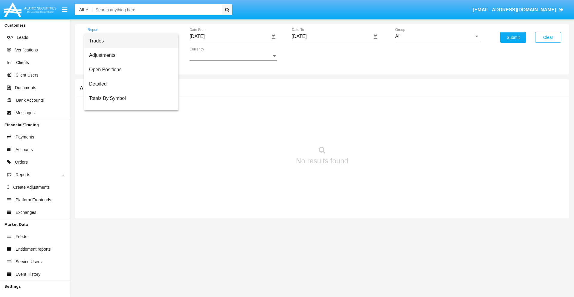
scroll to position [10, 0]
click at [129, 103] on span "Totals By Date" at bounding box center [131, 103] width 85 height 14
click at [230, 36] on input "[DATE]" at bounding box center [230, 36] width 80 height 5
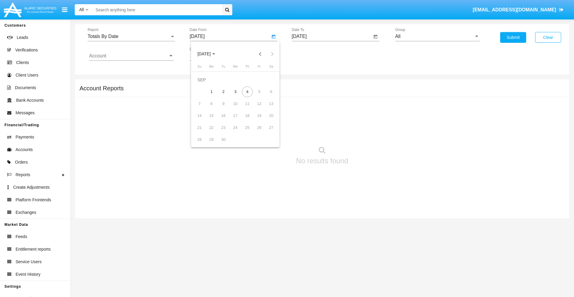
click at [209, 54] on span "[DATE]" at bounding box center [203, 54] width 13 height 5
click at [225, 120] on div "2019" at bounding box center [225, 120] width 19 height 11
click at [204, 84] on div "JAN" at bounding box center [204, 84] width 19 height 11
click at [223, 92] on div "1" at bounding box center [223, 91] width 11 height 11
type input "[DATE]"
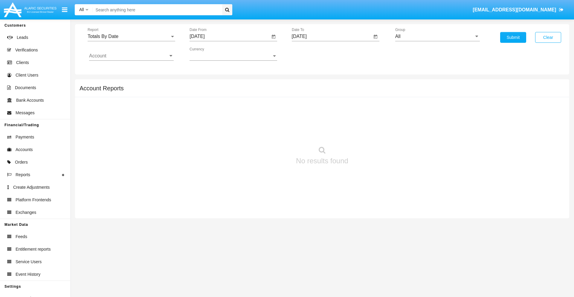
click at [332, 36] on input "[DATE]" at bounding box center [332, 36] width 80 height 5
click at [311, 54] on span "[DATE]" at bounding box center [306, 54] width 13 height 5
click at [327, 120] on div "2019" at bounding box center [327, 120] width 19 height 11
click at [306, 84] on div "JAN" at bounding box center [306, 84] width 19 height 11
click at [325, 92] on div "1" at bounding box center [325, 91] width 11 height 11
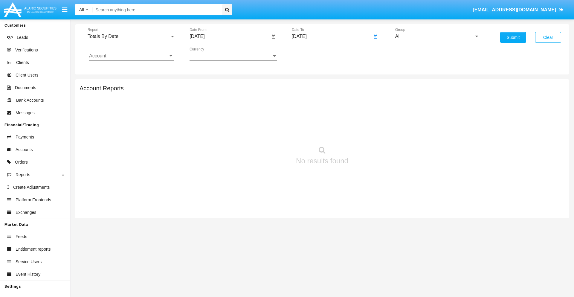
type input "[DATE]"
click at [131, 56] on input "Account" at bounding box center [131, 55] width 85 height 5
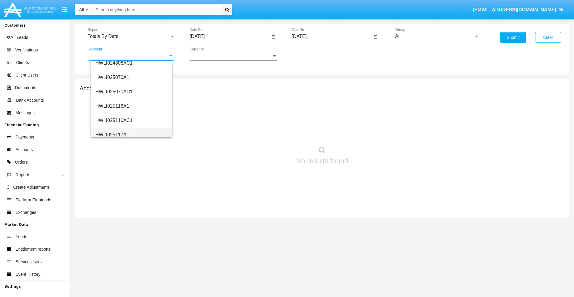
click at [112, 135] on span "HWLI025117A1" at bounding box center [112, 134] width 34 height 5
type input "HWLI025117A1"
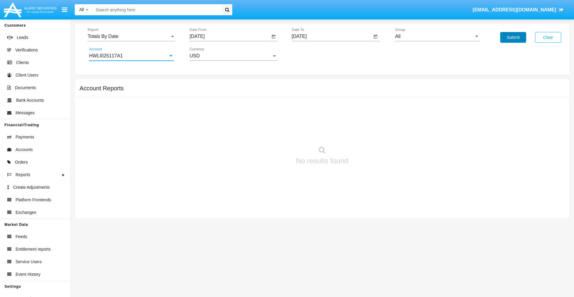
click at [513, 37] on button "Submit" at bounding box center [513, 37] width 26 height 11
click at [131, 36] on span "Report" at bounding box center [129, 36] width 82 height 5
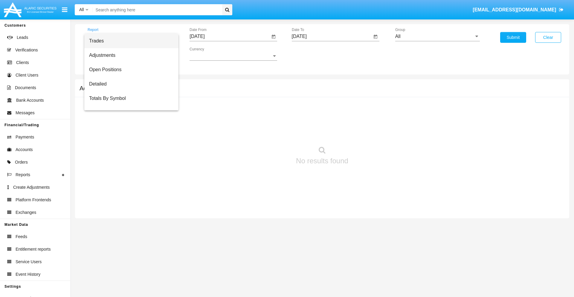
scroll to position [24, 0]
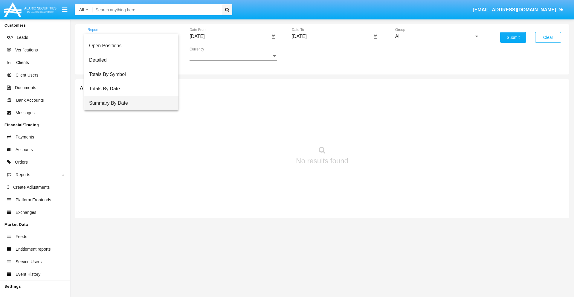
click at [129, 103] on span "Summary By Date" at bounding box center [131, 103] width 85 height 14
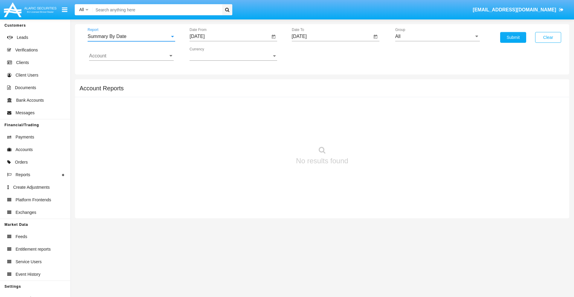
click at [230, 36] on input "[DATE]" at bounding box center [230, 36] width 80 height 5
click at [209, 54] on span "[DATE]" at bounding box center [203, 54] width 13 height 5
click at [225, 120] on div "2019" at bounding box center [225, 120] width 19 height 11
click at [204, 84] on div "JAN" at bounding box center [204, 84] width 19 height 11
click at [223, 92] on div "1" at bounding box center [223, 91] width 11 height 11
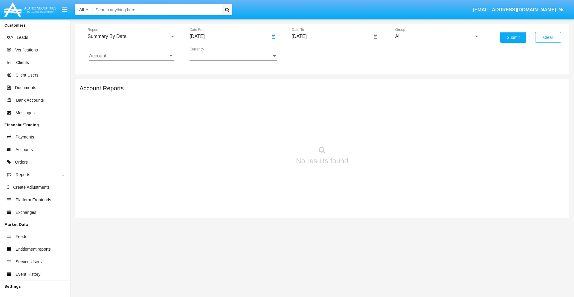
type input "[DATE]"
click at [332, 36] on input "[DATE]" at bounding box center [332, 36] width 80 height 5
click at [311, 54] on span "[DATE]" at bounding box center [306, 54] width 13 height 5
click at [327, 120] on div "2019" at bounding box center [327, 120] width 19 height 11
click at [306, 84] on div "JAN" at bounding box center [306, 84] width 19 height 11
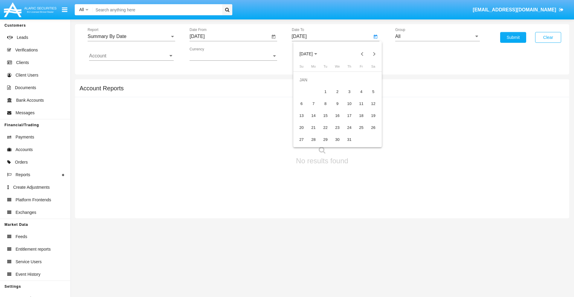
click at [325, 92] on div "1" at bounding box center [325, 91] width 11 height 11
type input "[DATE]"
click at [131, 56] on input "Account" at bounding box center [131, 55] width 85 height 5
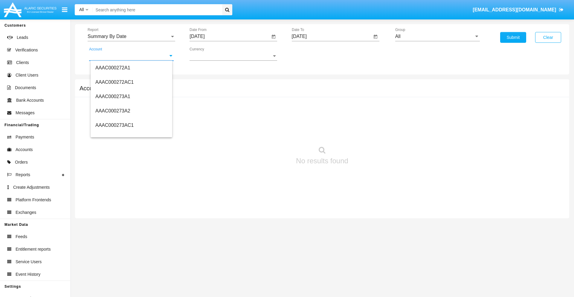
scroll to position [63559, 0]
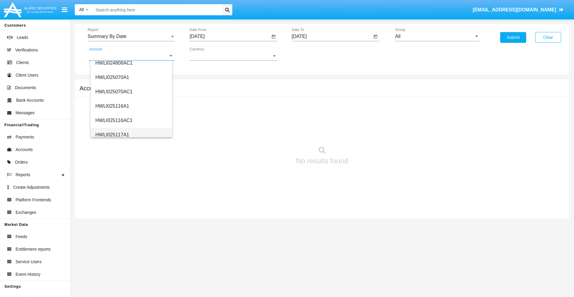
click at [112, 135] on span "HWLI025117A1" at bounding box center [112, 134] width 34 height 5
type input "HWLI025117A1"
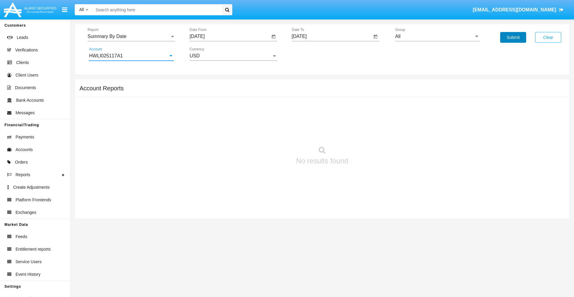
click at [513, 37] on button "Submit" at bounding box center [513, 37] width 26 height 11
click at [131, 36] on span "Report" at bounding box center [129, 36] width 82 height 5
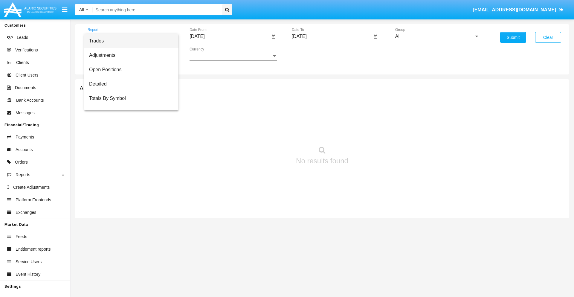
scroll to position [38, 0]
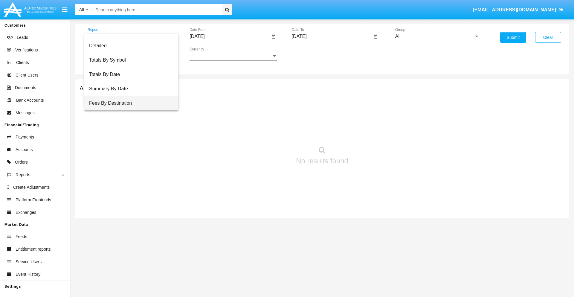
click at [129, 103] on span "Fees By Destination" at bounding box center [131, 103] width 85 height 14
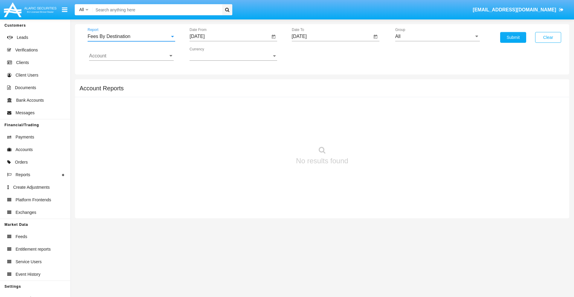
click at [230, 36] on input "[DATE]" at bounding box center [230, 36] width 80 height 5
click at [209, 54] on span "[DATE]" at bounding box center [203, 54] width 13 height 5
click at [225, 120] on div "2019" at bounding box center [225, 120] width 19 height 11
click at [204, 84] on div "JAN" at bounding box center [204, 84] width 19 height 11
click at [223, 92] on div "1" at bounding box center [223, 91] width 11 height 11
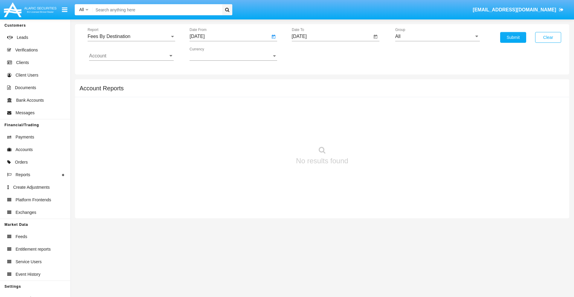
type input "01/01/19"
click at [332, 36] on input "[DATE]" at bounding box center [332, 36] width 80 height 5
click at [311, 54] on span "[DATE]" at bounding box center [306, 54] width 13 height 5
click at [327, 120] on div "2019" at bounding box center [327, 120] width 19 height 11
click at [306, 84] on div "JAN" at bounding box center [306, 84] width 19 height 11
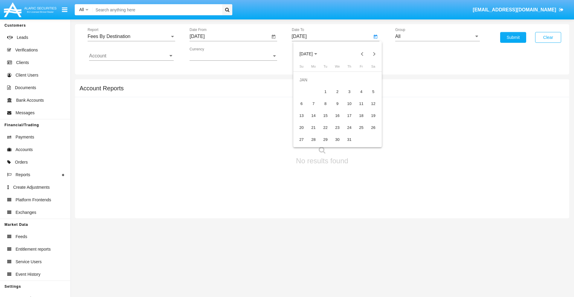
click at [325, 92] on div "1" at bounding box center [325, 91] width 11 height 11
type input "01/01/19"
click at [131, 56] on input "Account" at bounding box center [131, 55] width 85 height 5
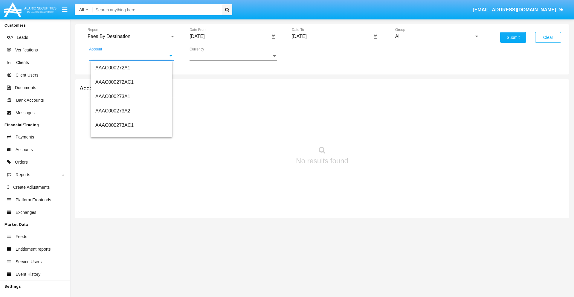
scroll to position [63559, 0]
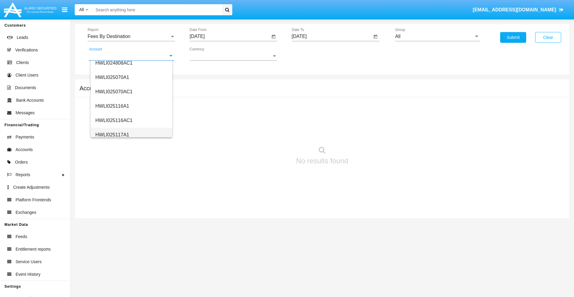
click at [112, 135] on span "HWLI025117A1" at bounding box center [112, 134] width 34 height 5
type input "HWLI025117A1"
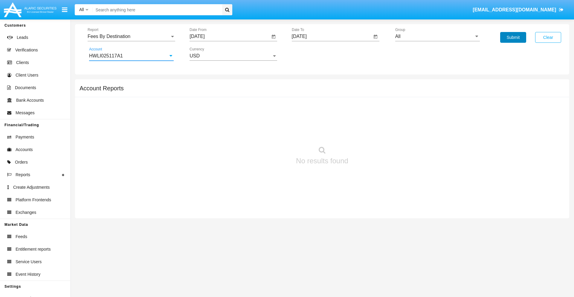
click at [513, 37] on button "Submit" at bounding box center [513, 37] width 26 height 11
click at [131, 36] on span "Report" at bounding box center [129, 36] width 82 height 5
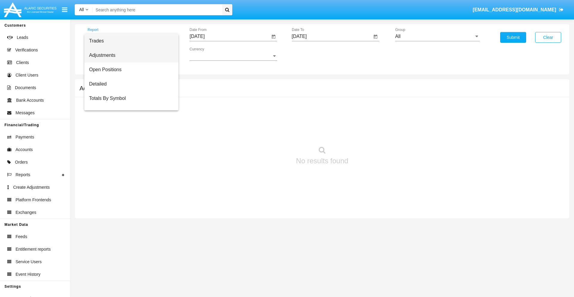
click at [129, 55] on span "Adjustments" at bounding box center [131, 55] width 85 height 14
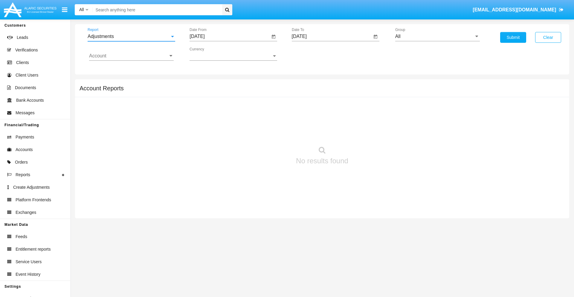
click at [230, 36] on input "[DATE]" at bounding box center [230, 36] width 80 height 5
click at [209, 54] on span "[DATE]" at bounding box center [203, 54] width 13 height 5
click at [267, 132] on div "2025" at bounding box center [267, 132] width 19 height 11
click at [267, 96] on div "AUG" at bounding box center [267, 96] width 19 height 11
click at [211, 92] on div "4" at bounding box center [211, 91] width 11 height 11
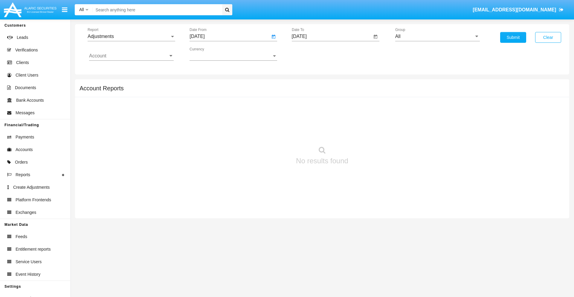
type input "[DATE]"
click at [332, 36] on input "[DATE]" at bounding box center [332, 36] width 80 height 5
click at [311, 54] on span "[DATE]" at bounding box center [306, 54] width 13 height 5
click at [369, 132] on div "2025" at bounding box center [369, 132] width 19 height 11
click at [306, 108] on div "SEP" at bounding box center [306, 108] width 19 height 11
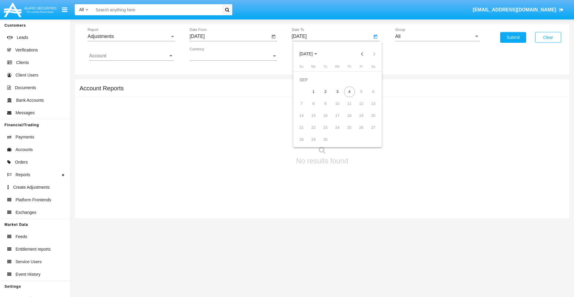
click at [349, 92] on div "4" at bounding box center [349, 91] width 11 height 11
type input "[DATE]"
click at [438, 36] on input "All" at bounding box center [437, 36] width 85 height 5
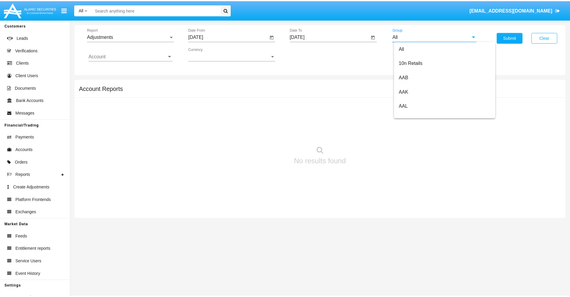
scroll to position [134, 0]
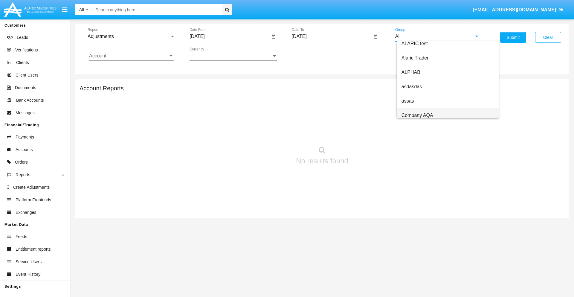
click at [417, 115] on span "Company AQA" at bounding box center [418, 115] width 32 height 5
type input "Company AQA"
click at [131, 56] on input "Account" at bounding box center [131, 55] width 85 height 5
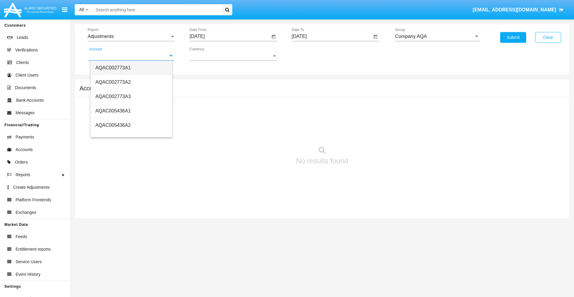
click at [113, 68] on span "AQAC002773A1" at bounding box center [112, 67] width 35 height 5
type input "AQAC002773A1"
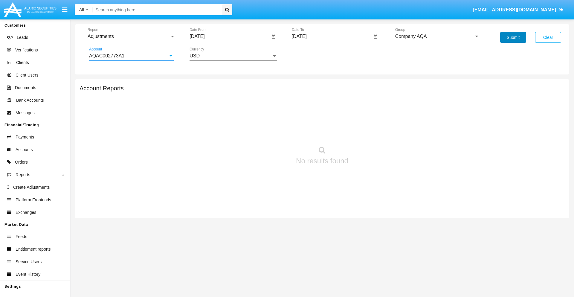
click at [513, 37] on button "Submit" at bounding box center [513, 37] width 26 height 11
click at [131, 36] on span "Report" at bounding box center [129, 36] width 82 height 5
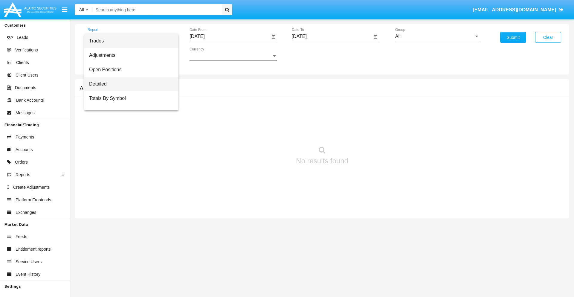
click at [129, 84] on span "Detailed" at bounding box center [131, 84] width 85 height 14
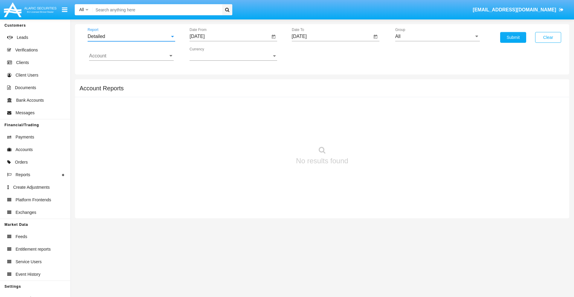
click at [230, 36] on input "[DATE]" at bounding box center [230, 36] width 80 height 5
click at [209, 54] on span "[DATE]" at bounding box center [203, 54] width 13 height 5
click at [267, 132] on div "2025" at bounding box center [267, 132] width 19 height 11
click at [267, 96] on div "AUG" at bounding box center [267, 96] width 19 height 11
click at [211, 127] on div "25" at bounding box center [211, 127] width 11 height 11
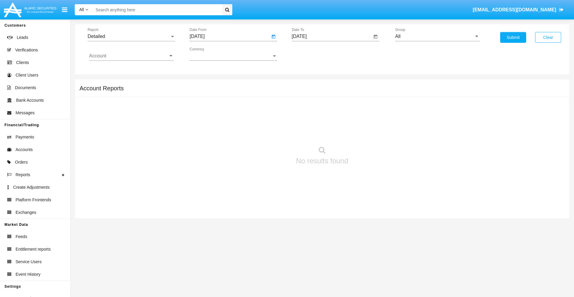
type input "[DATE]"
click at [332, 36] on input "[DATE]" at bounding box center [332, 36] width 80 height 5
click at [311, 54] on span "[DATE]" at bounding box center [306, 54] width 13 height 5
click at [369, 132] on div "2025" at bounding box center [369, 132] width 19 height 11
click at [306, 108] on div "SEP" at bounding box center [306, 108] width 19 height 11
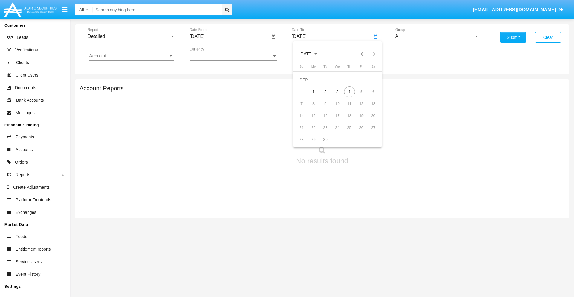
click at [349, 92] on div "4" at bounding box center [349, 91] width 11 height 11
type input "[DATE]"
click at [438, 36] on input "All" at bounding box center [437, 36] width 85 height 5
type input "Hammer Web Lite"
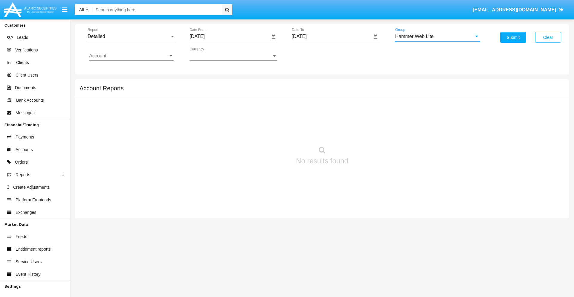
click at [131, 56] on input "Account" at bounding box center [131, 55] width 85 height 5
click at [112, 223] on span "HWLI025117A1" at bounding box center [112, 225] width 34 height 5
type input "HWLI025117A1"
click at [513, 37] on button "Submit" at bounding box center [513, 37] width 26 height 11
click at [131, 36] on span "Report" at bounding box center [129, 36] width 82 height 5
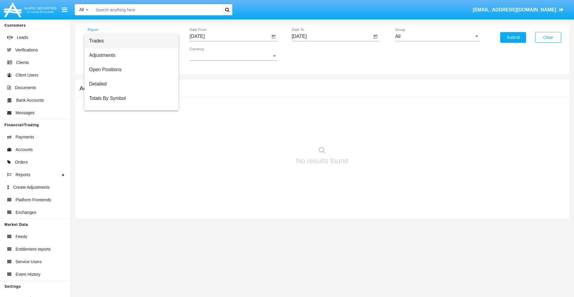
scroll to position [38, 0]
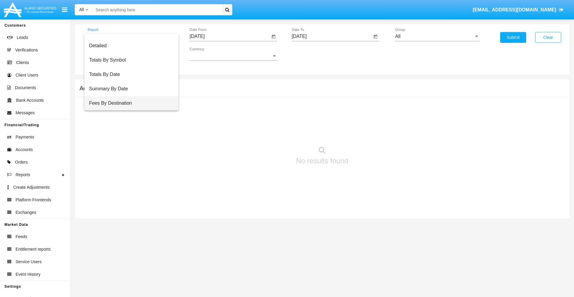
click at [129, 103] on span "Fees By Destination" at bounding box center [131, 103] width 85 height 14
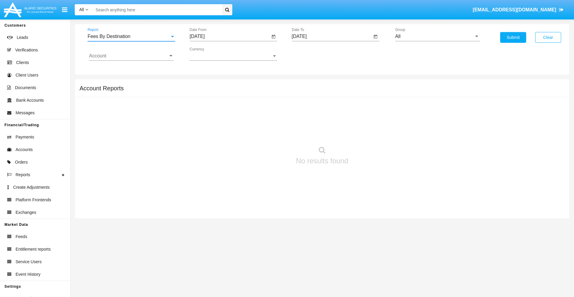
click at [230, 36] on input "[DATE]" at bounding box center [230, 36] width 80 height 5
click at [209, 54] on span "[DATE]" at bounding box center [203, 54] width 13 height 5
click at [267, 132] on div "2025" at bounding box center [267, 132] width 19 height 11
click at [225, 96] on div "JUN" at bounding box center [225, 96] width 19 height 11
click at [235, 92] on div "4" at bounding box center [235, 91] width 11 height 11
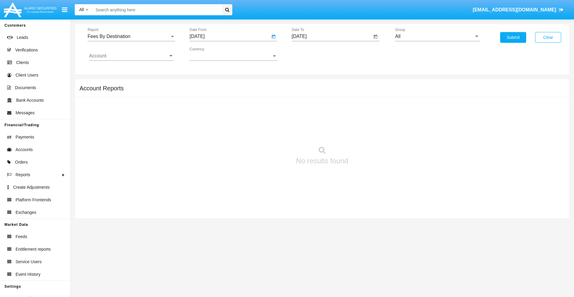
type input "[DATE]"
click at [332, 36] on input "[DATE]" at bounding box center [332, 36] width 80 height 5
click at [311, 54] on span "[DATE]" at bounding box center [306, 54] width 13 height 5
click at [369, 132] on div "2025" at bounding box center [369, 132] width 19 height 11
click at [306, 108] on div "SEP" at bounding box center [306, 108] width 19 height 11
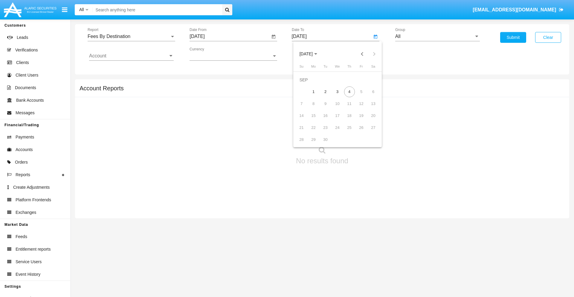
click at [349, 92] on div "4" at bounding box center [349, 91] width 11 height 11
type input "[DATE]"
click at [438, 36] on input "All" at bounding box center [437, 36] width 85 height 5
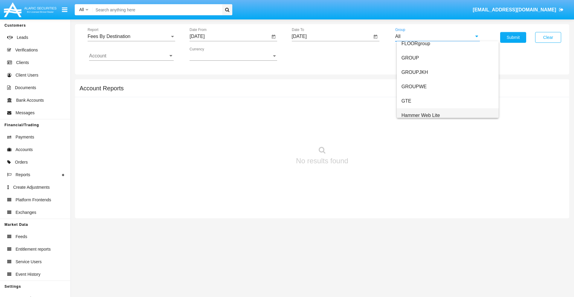
click at [421, 115] on span "Hammer Web Lite" at bounding box center [421, 115] width 39 height 5
type input "Hammer Web Lite"
click at [131, 56] on input "Account" at bounding box center [131, 55] width 85 height 5
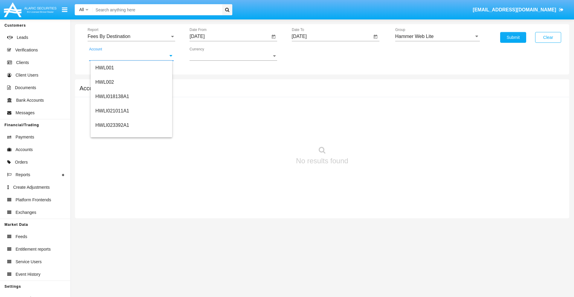
scroll to position [91, 0]
click at [112, 135] on span "HWLI025117A1" at bounding box center [112, 134] width 34 height 5
type input "HWLI025117A1"
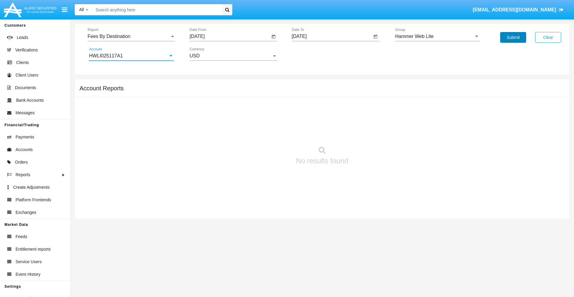
click at [513, 37] on button "Submit" at bounding box center [513, 37] width 26 height 11
click at [131, 36] on span "Report" at bounding box center [129, 36] width 82 height 5
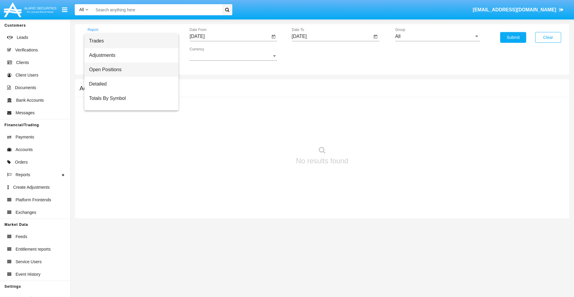
click at [129, 70] on span "Open Positions" at bounding box center [131, 70] width 85 height 14
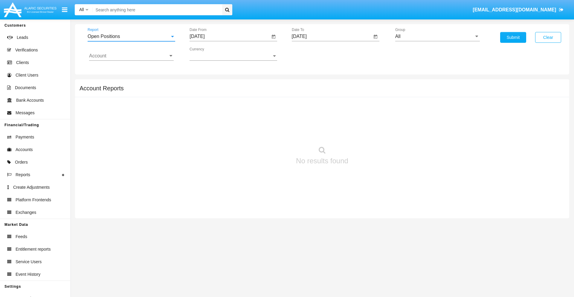
click at [230, 36] on input "[DATE]" at bounding box center [230, 36] width 80 height 5
click at [209, 54] on span "[DATE]" at bounding box center [203, 54] width 13 height 5
click at [267, 132] on div "2025" at bounding box center [267, 132] width 19 height 11
click at [267, 96] on div "AUG" at bounding box center [267, 96] width 19 height 11
click at [211, 92] on div "4" at bounding box center [211, 91] width 11 height 11
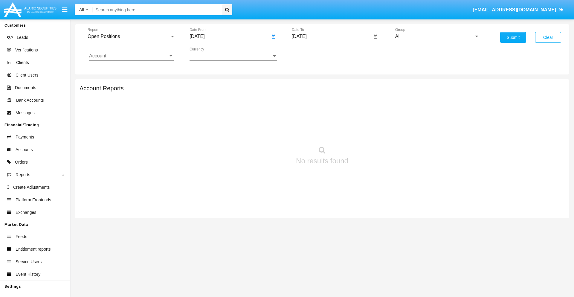
type input "[DATE]"
click at [332, 36] on input "[DATE]" at bounding box center [332, 36] width 80 height 5
click at [311, 54] on span "[DATE]" at bounding box center [306, 54] width 13 height 5
click at [369, 132] on div "2025" at bounding box center [369, 132] width 19 height 11
click at [306, 108] on div "SEP" at bounding box center [306, 108] width 19 height 11
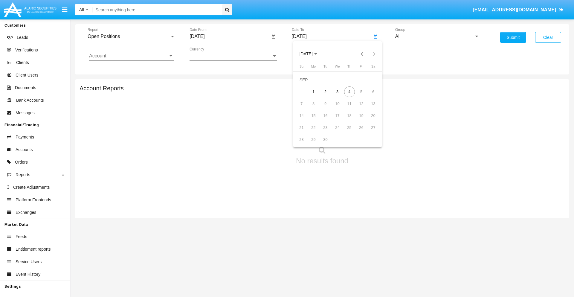
click at [349, 92] on div "4" at bounding box center [349, 91] width 11 height 11
type input "[DATE]"
click at [438, 36] on input "All" at bounding box center [437, 36] width 85 height 5
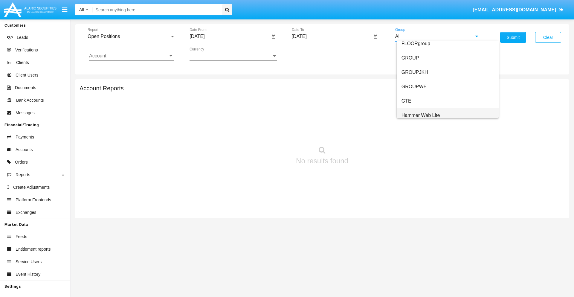
click at [421, 115] on span "Hammer Web Lite" at bounding box center [421, 115] width 39 height 5
type input "Hammer Web Lite"
click at [131, 56] on input "Account" at bounding box center [131, 55] width 85 height 5
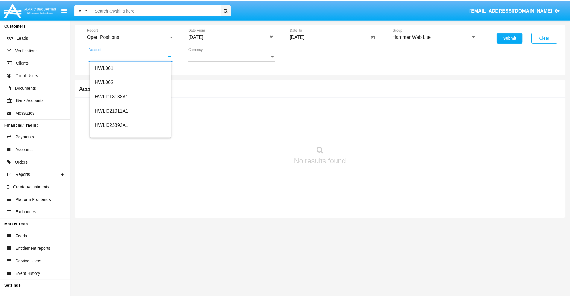
scroll to position [91, 0]
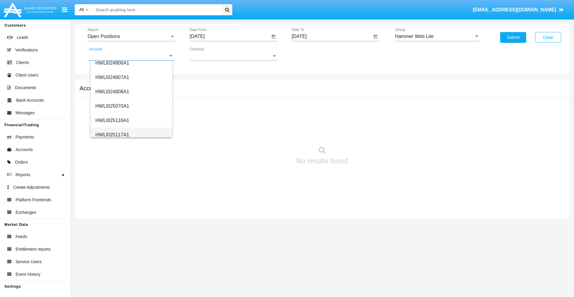
click at [112, 135] on span "HWLI025117A1" at bounding box center [112, 134] width 34 height 5
type input "HWLI025117A1"
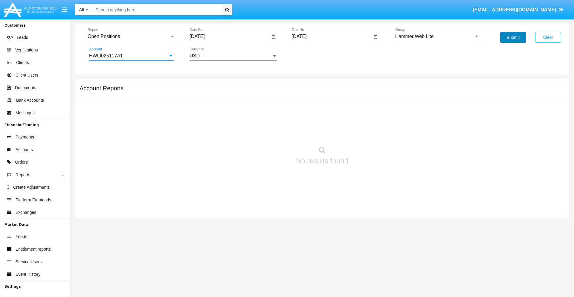
click at [513, 37] on button "Submit" at bounding box center [513, 37] width 26 height 11
click at [131, 36] on span "Report" at bounding box center [129, 36] width 82 height 5
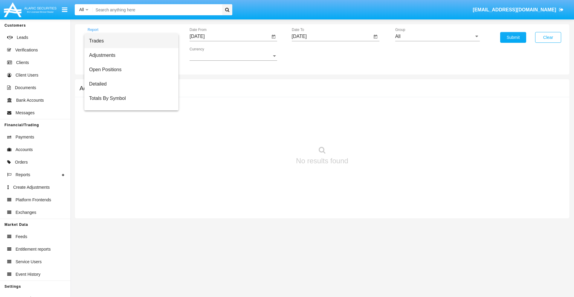
scroll to position [24, 0]
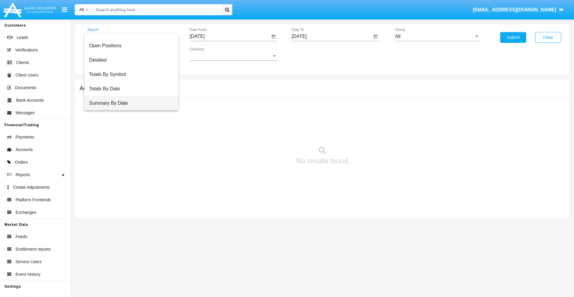
click at [129, 103] on span "Summary By Date" at bounding box center [131, 103] width 85 height 14
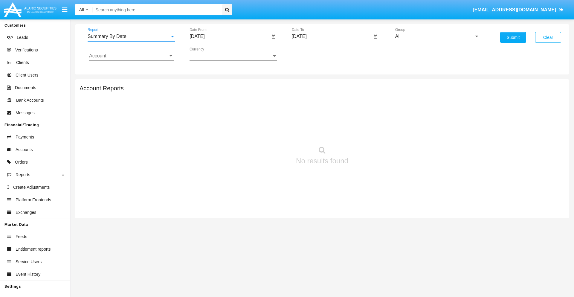
click at [230, 36] on input "[DATE]" at bounding box center [230, 36] width 80 height 5
click at [209, 54] on span "[DATE]" at bounding box center [203, 54] width 13 height 5
click at [267, 132] on div "2025" at bounding box center [267, 132] width 19 height 11
click at [267, 96] on div "AUG" at bounding box center [267, 96] width 19 height 11
click at [235, 115] on div "20" at bounding box center [235, 115] width 11 height 11
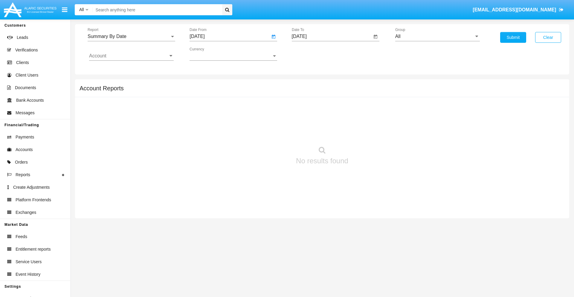
type input "[DATE]"
click at [332, 36] on input "[DATE]" at bounding box center [332, 36] width 80 height 5
click at [311, 54] on span "[DATE]" at bounding box center [306, 54] width 13 height 5
click at [369, 132] on div "2025" at bounding box center [369, 132] width 19 height 11
click at [306, 108] on div "SEP" at bounding box center [306, 108] width 19 height 11
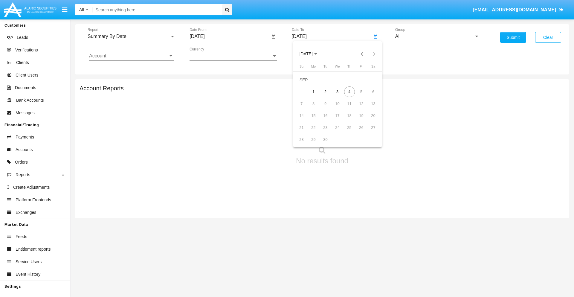
click at [349, 92] on div "4" at bounding box center [349, 91] width 11 height 11
type input "[DATE]"
click at [438, 36] on input "All" at bounding box center [437, 36] width 85 height 5
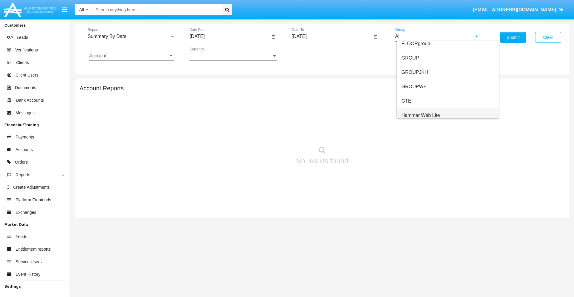
click at [421, 115] on span "Hammer Web Lite" at bounding box center [421, 115] width 39 height 5
type input "Hammer Web Lite"
click at [131, 56] on input "Account" at bounding box center [131, 55] width 85 height 5
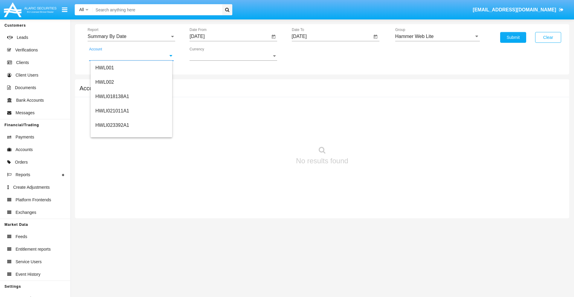
scroll to position [91, 0]
click at [112, 135] on span "HWLI025117A1" at bounding box center [112, 134] width 34 height 5
type input "HWLI025117A1"
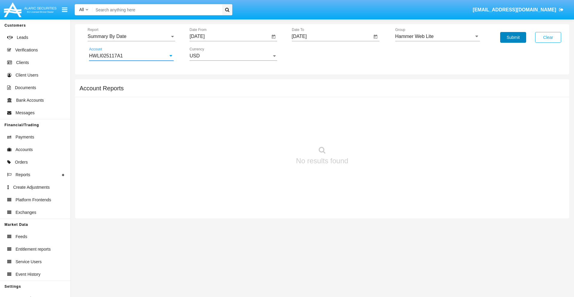
click at [513, 37] on button "Submit" at bounding box center [513, 37] width 26 height 11
click at [131, 36] on span "Report" at bounding box center [129, 36] width 82 height 5
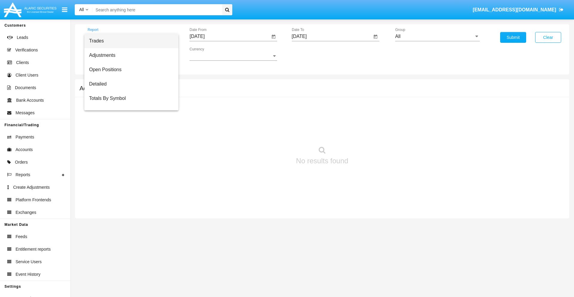
scroll to position [10, 0]
click at [129, 103] on span "Totals By Date" at bounding box center [131, 103] width 85 height 14
click at [230, 36] on input "[DATE]" at bounding box center [230, 36] width 80 height 5
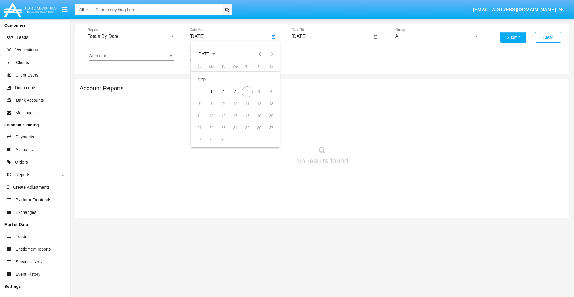
click at [209, 54] on span "[DATE]" at bounding box center [203, 54] width 13 height 5
click at [267, 132] on div "2025" at bounding box center [267, 132] width 19 height 11
click at [267, 96] on div "AUG" at bounding box center [267, 96] width 19 height 11
click at [235, 115] on div "20" at bounding box center [235, 115] width 11 height 11
type input "[DATE]"
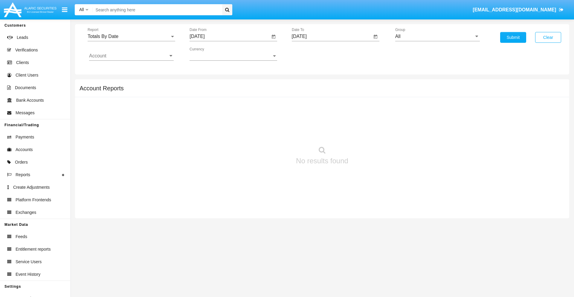
click at [332, 36] on input "[DATE]" at bounding box center [332, 36] width 80 height 5
click at [311, 54] on span "[DATE]" at bounding box center [306, 54] width 13 height 5
click at [369, 132] on div "2025" at bounding box center [369, 132] width 19 height 11
click at [306, 108] on div "SEP" at bounding box center [306, 108] width 19 height 11
click at [349, 92] on div "4" at bounding box center [349, 91] width 11 height 11
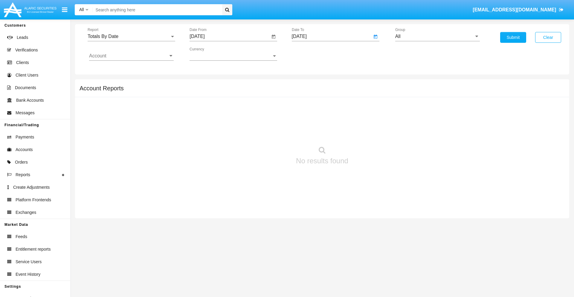
type input "[DATE]"
click at [438, 36] on input "All" at bounding box center [437, 36] width 85 height 5
click at [421, 115] on span "Hammer Web Lite" at bounding box center [421, 115] width 39 height 5
type input "Hammer Web Lite"
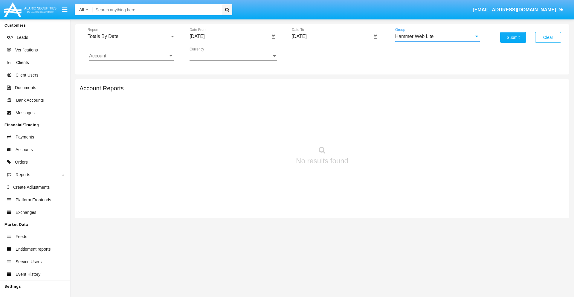
click at [131, 56] on input "Account" at bounding box center [131, 55] width 85 height 5
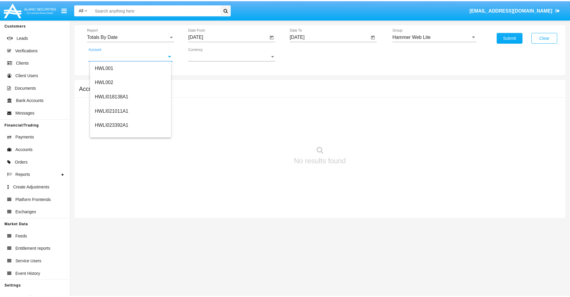
scroll to position [91, 0]
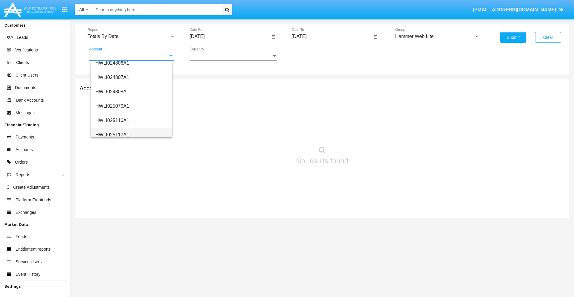
click at [112, 135] on span "HWLI025117A1" at bounding box center [112, 134] width 34 height 5
type input "HWLI025117A1"
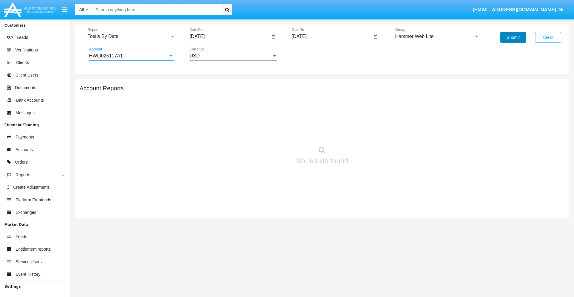
click at [513, 37] on button "Submit" at bounding box center [513, 37] width 26 height 11
click at [131, 36] on span "Report" at bounding box center [129, 36] width 82 height 5
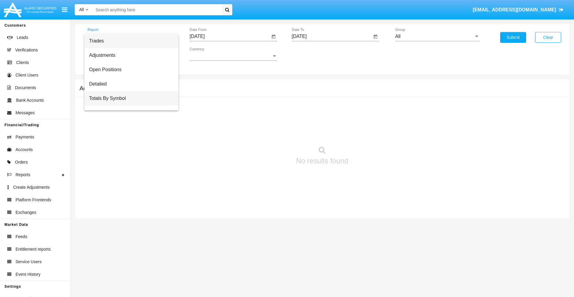
click at [129, 98] on span "Totals By Symbol" at bounding box center [131, 98] width 85 height 14
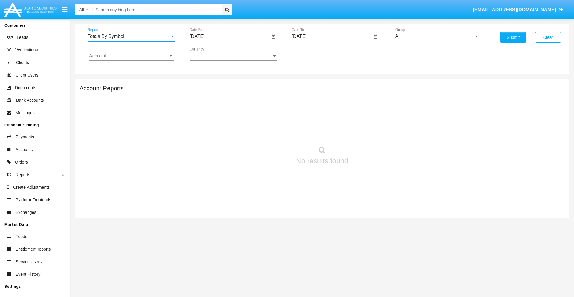
click at [230, 36] on input "[DATE]" at bounding box center [230, 36] width 80 height 5
click at [209, 54] on span "[DATE]" at bounding box center [203, 54] width 13 height 5
click at [267, 132] on div "2025" at bounding box center [267, 132] width 19 height 11
click at [267, 96] on div "AUG" at bounding box center [267, 96] width 19 height 11
click at [223, 92] on div "5" at bounding box center [223, 91] width 11 height 11
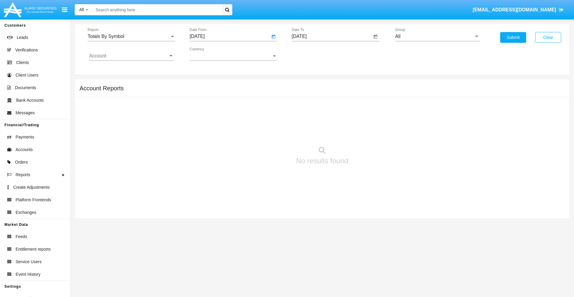
type input "[DATE]"
click at [332, 36] on input "[DATE]" at bounding box center [332, 36] width 80 height 5
click at [311, 54] on span "[DATE]" at bounding box center [306, 54] width 13 height 5
click at [369, 132] on div "2025" at bounding box center [369, 132] width 19 height 11
click at [306, 108] on div "SEP" at bounding box center [306, 108] width 19 height 11
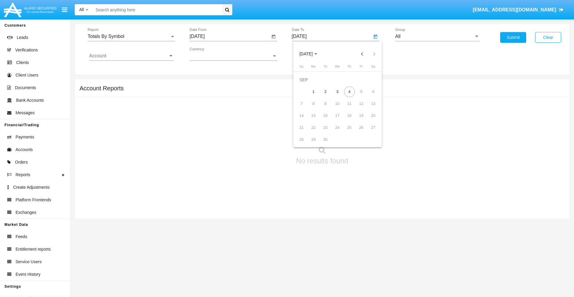
click at [349, 92] on div "4" at bounding box center [349, 91] width 11 height 11
type input "[DATE]"
click at [438, 36] on input "All" at bounding box center [437, 36] width 85 height 5
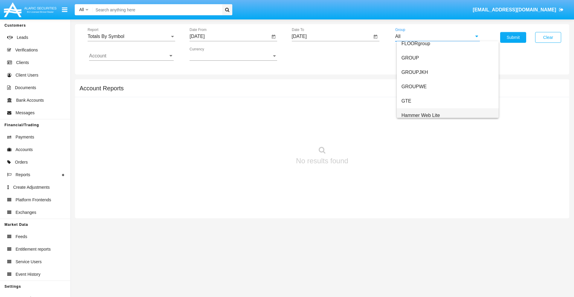
click at [421, 115] on span "Hammer Web Lite" at bounding box center [421, 115] width 39 height 5
type input "Hammer Web Lite"
click at [131, 56] on input "Account" at bounding box center [131, 55] width 85 height 5
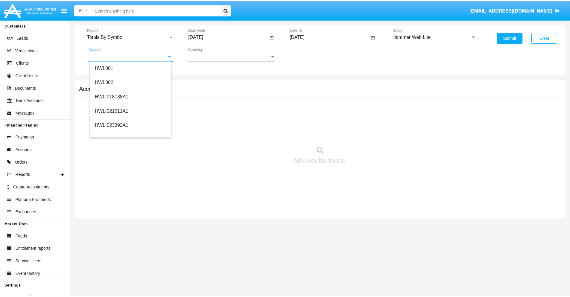
scroll to position [91, 0]
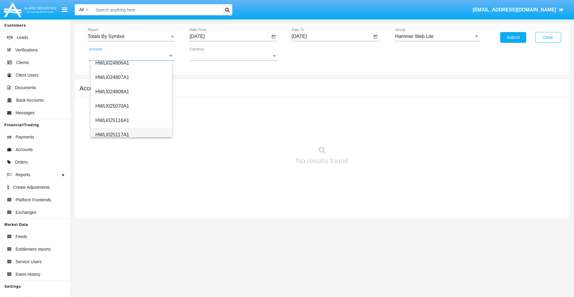
click at [112, 135] on span "HWLI025117A1" at bounding box center [112, 134] width 34 height 5
type input "HWLI025117A1"
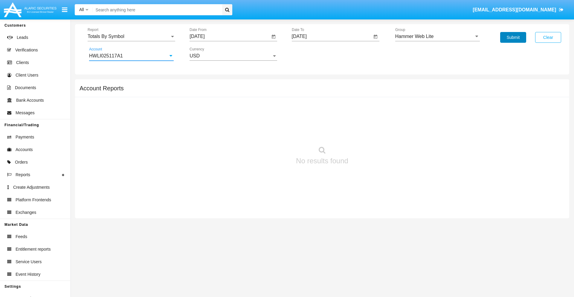
click at [513, 37] on button "Submit" at bounding box center [513, 37] width 26 height 11
click at [131, 36] on span "Report" at bounding box center [129, 36] width 82 height 5
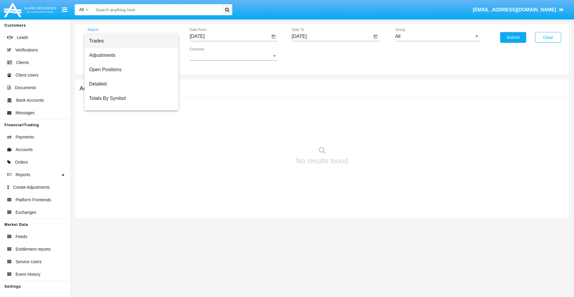
click at [129, 41] on span "Trades" at bounding box center [131, 41] width 85 height 14
click at [230, 36] on input "[DATE]" at bounding box center [230, 36] width 80 height 5
click at [209, 54] on span "[DATE]" at bounding box center [203, 54] width 13 height 5
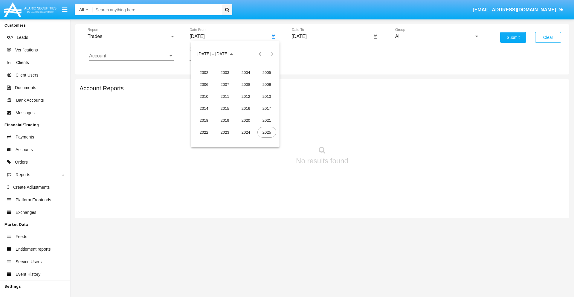
click at [267, 132] on div "2025" at bounding box center [267, 132] width 19 height 11
click at [225, 96] on div "JUN" at bounding box center [225, 96] width 19 height 11
click at [235, 92] on div "4" at bounding box center [235, 91] width 11 height 11
type input "[DATE]"
click at [332, 36] on input "[DATE]" at bounding box center [332, 36] width 80 height 5
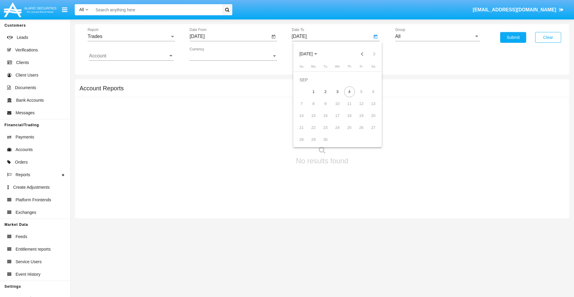
click at [311, 54] on span "[DATE]" at bounding box center [306, 54] width 13 height 5
click at [369, 132] on div "2025" at bounding box center [369, 132] width 19 height 11
click at [306, 108] on div "SEP" at bounding box center [306, 108] width 19 height 11
click at [349, 92] on div "4" at bounding box center [349, 91] width 11 height 11
type input "[DATE]"
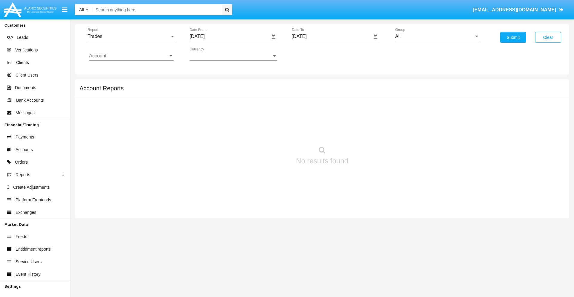
click at [438, 36] on input "All" at bounding box center [437, 36] width 85 height 5
type input "Hammer Web Lite"
click at [131, 56] on input "Account" at bounding box center [131, 55] width 85 height 5
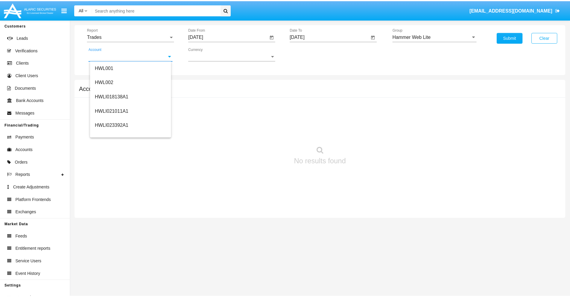
scroll to position [91, 0]
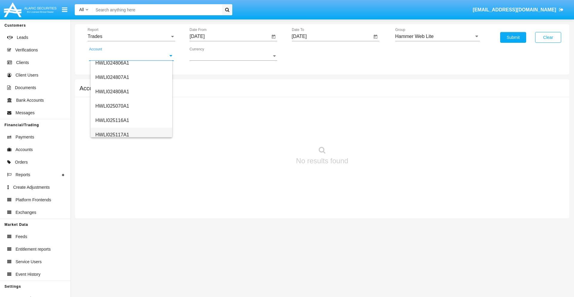
click at [112, 135] on span "HWLI025117A1" at bounding box center [112, 134] width 34 height 5
type input "HWLI025117A1"
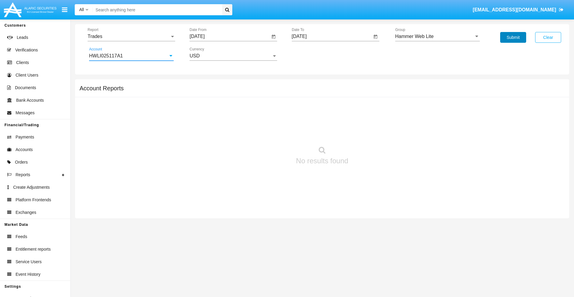
click at [513, 37] on button "Submit" at bounding box center [513, 37] width 26 height 11
click at [131, 36] on span "Report" at bounding box center [129, 36] width 82 height 5
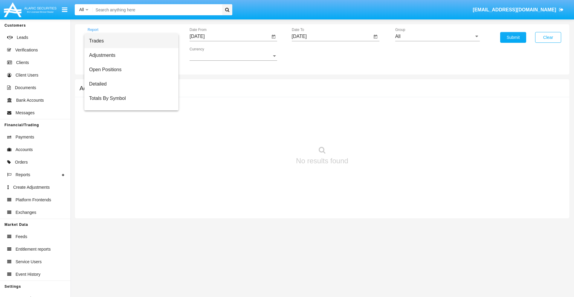
click at [129, 41] on span "Trades" at bounding box center [131, 41] width 85 height 14
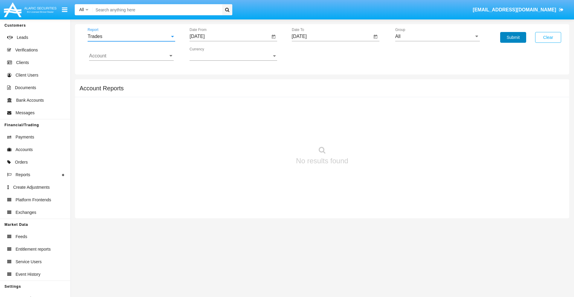
click at [513, 37] on button "Submit" at bounding box center [513, 37] width 26 height 11
click at [131, 36] on span "Report" at bounding box center [129, 36] width 82 height 5
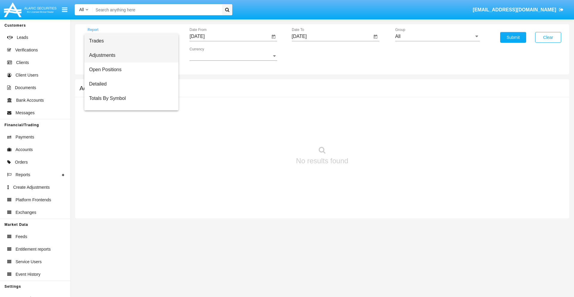
click at [129, 55] on span "Adjustments" at bounding box center [131, 55] width 85 height 14
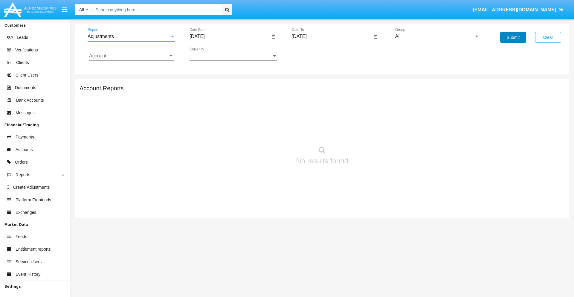
click at [513, 37] on button "Submit" at bounding box center [513, 37] width 26 height 11
click at [131, 36] on span "Report" at bounding box center [129, 36] width 82 height 5
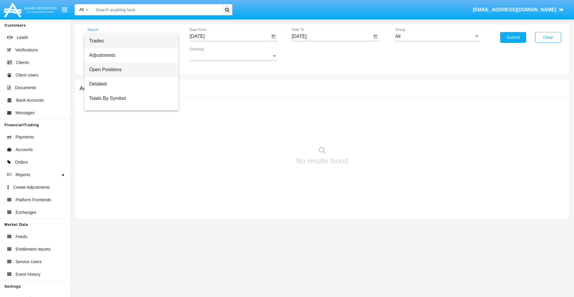
click at [129, 70] on span "Open Positions" at bounding box center [131, 70] width 85 height 14
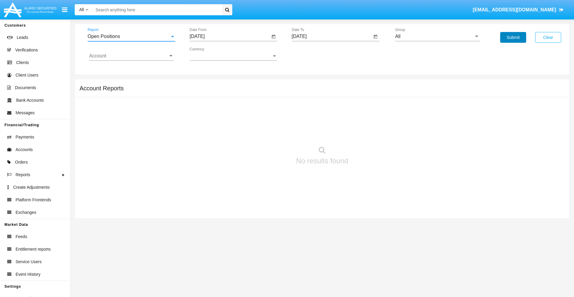
click at [513, 37] on button "Submit" at bounding box center [513, 37] width 26 height 11
click at [131, 36] on span "Report" at bounding box center [129, 36] width 82 height 5
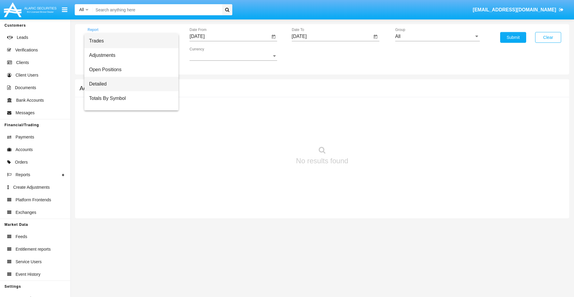
click at [129, 84] on span "Detailed" at bounding box center [131, 84] width 85 height 14
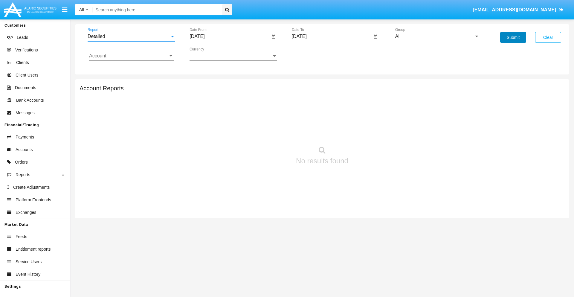
click at [513, 37] on button "Submit" at bounding box center [513, 37] width 26 height 11
click at [131, 36] on span "Report" at bounding box center [129, 36] width 82 height 5
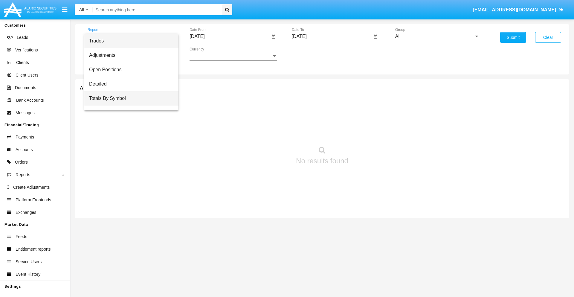
click at [129, 98] on span "Totals By Symbol" at bounding box center [131, 98] width 85 height 14
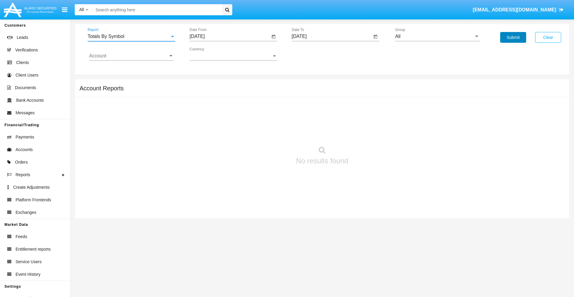
click at [513, 37] on button "Submit" at bounding box center [513, 37] width 26 height 11
click at [131, 36] on span "Report" at bounding box center [129, 36] width 82 height 5
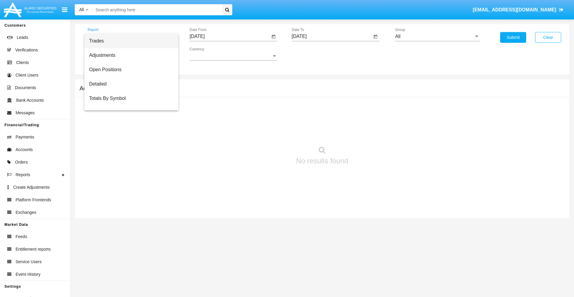
scroll to position [10, 0]
click at [129, 103] on span "Totals By Date" at bounding box center [131, 103] width 85 height 14
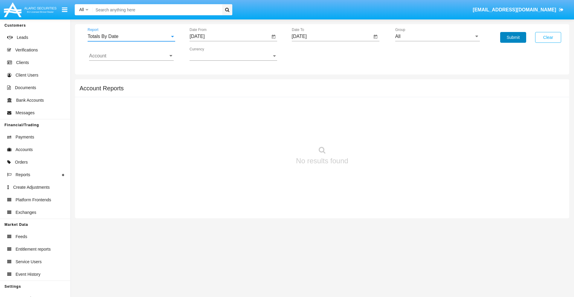
click at [513, 37] on button "Submit" at bounding box center [513, 37] width 26 height 11
click at [131, 36] on span "Report" at bounding box center [129, 36] width 82 height 5
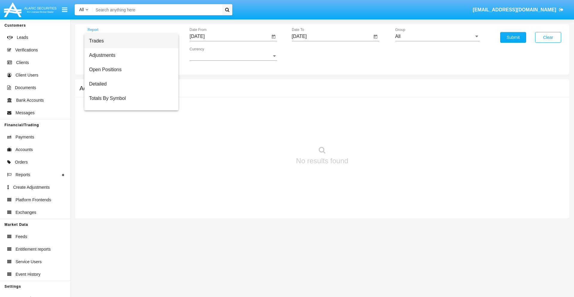
scroll to position [24, 0]
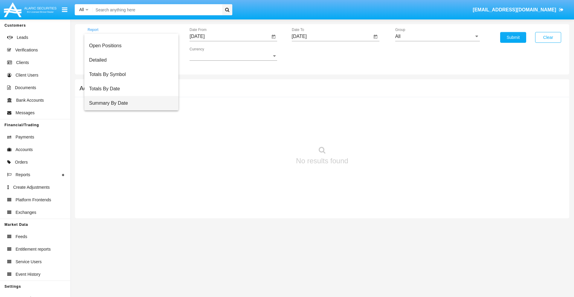
click at [129, 103] on span "Summary By Date" at bounding box center [131, 103] width 85 height 14
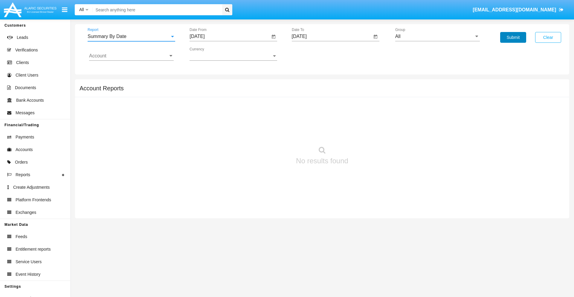
click at [513, 37] on button "Submit" at bounding box center [513, 37] width 26 height 11
